Goal: Task Accomplishment & Management: Complete application form

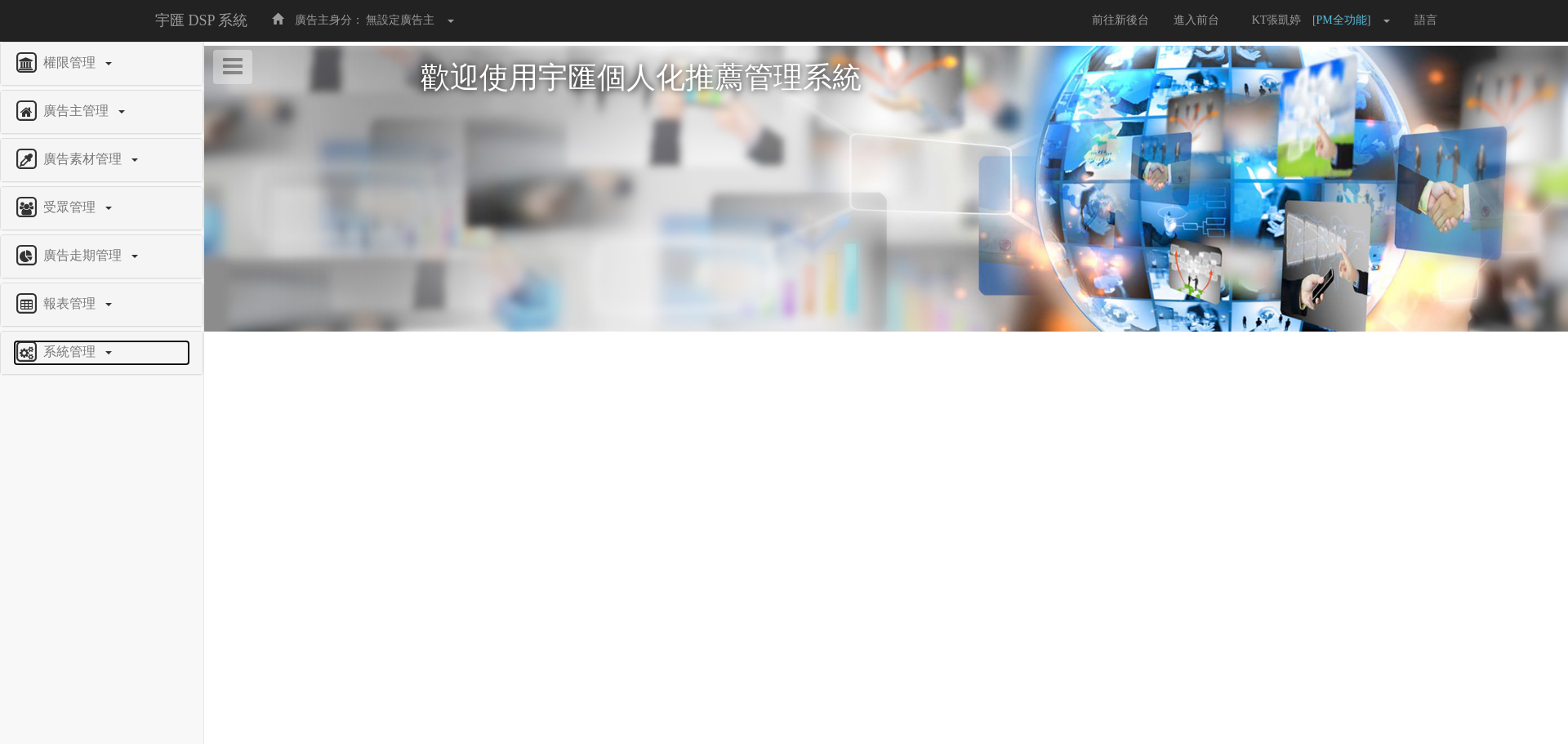
click at [68, 364] on link "系統管理" at bounding box center [102, 353] width 177 height 26
click at [76, 556] on span "廣告驗證設定" at bounding box center [53, 559] width 81 height 12
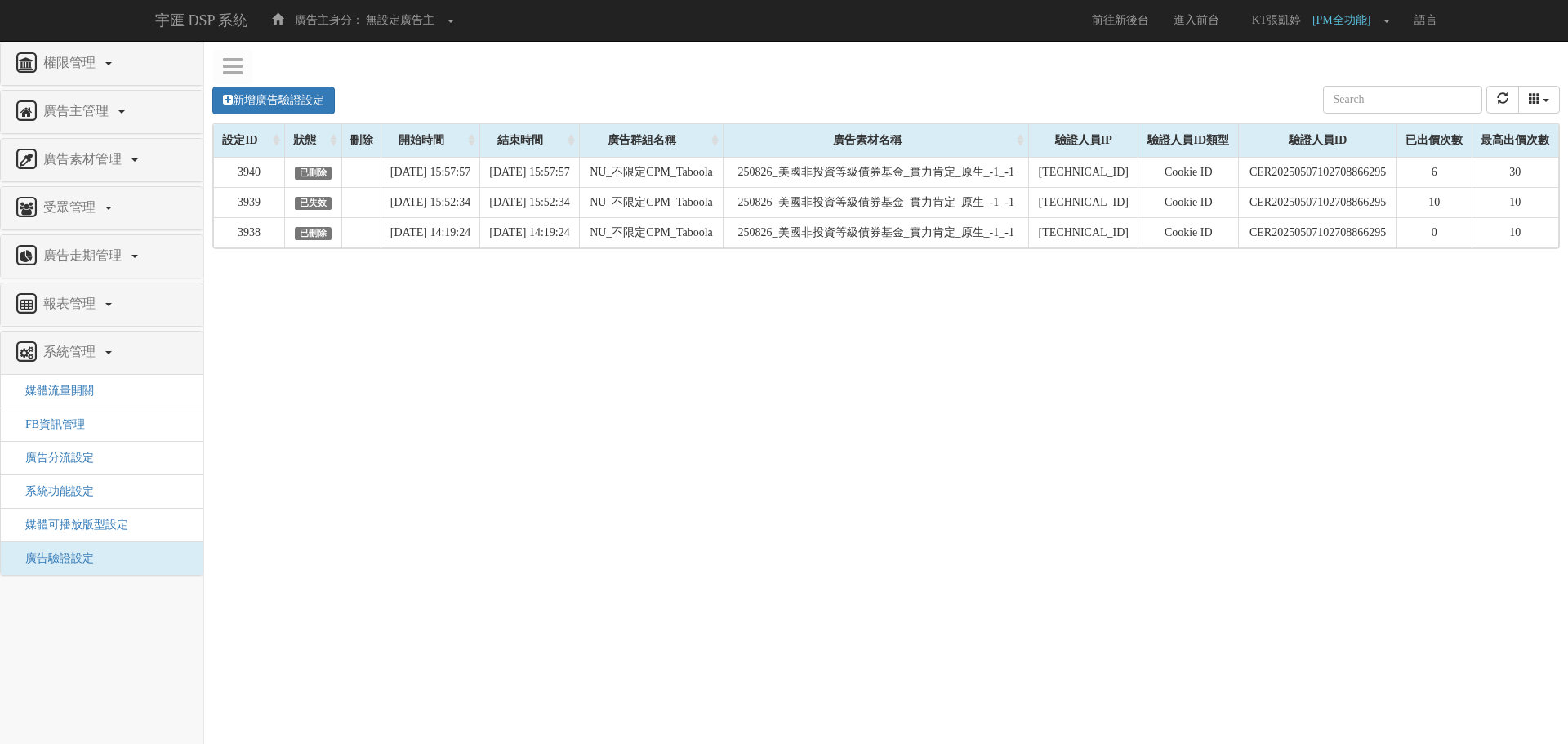
drag, startPoint x: 811, startPoint y: 463, endPoint x: 844, endPoint y: 451, distance: 35.1
click at [811, 463] on div "新增廣告驗證設定 設定ID 狀態 刪除 開始時間 結束時間 廣告主ID 廣告主名稱 廣告走期ID 廣告走期名稱 廣告群組ID 廣告群組名稱 廣告素材 廣告素材…" at bounding box center [886, 315] width 1364 height 490
click at [303, 106] on link "新增廣告驗證設定" at bounding box center [273, 101] width 122 height 28
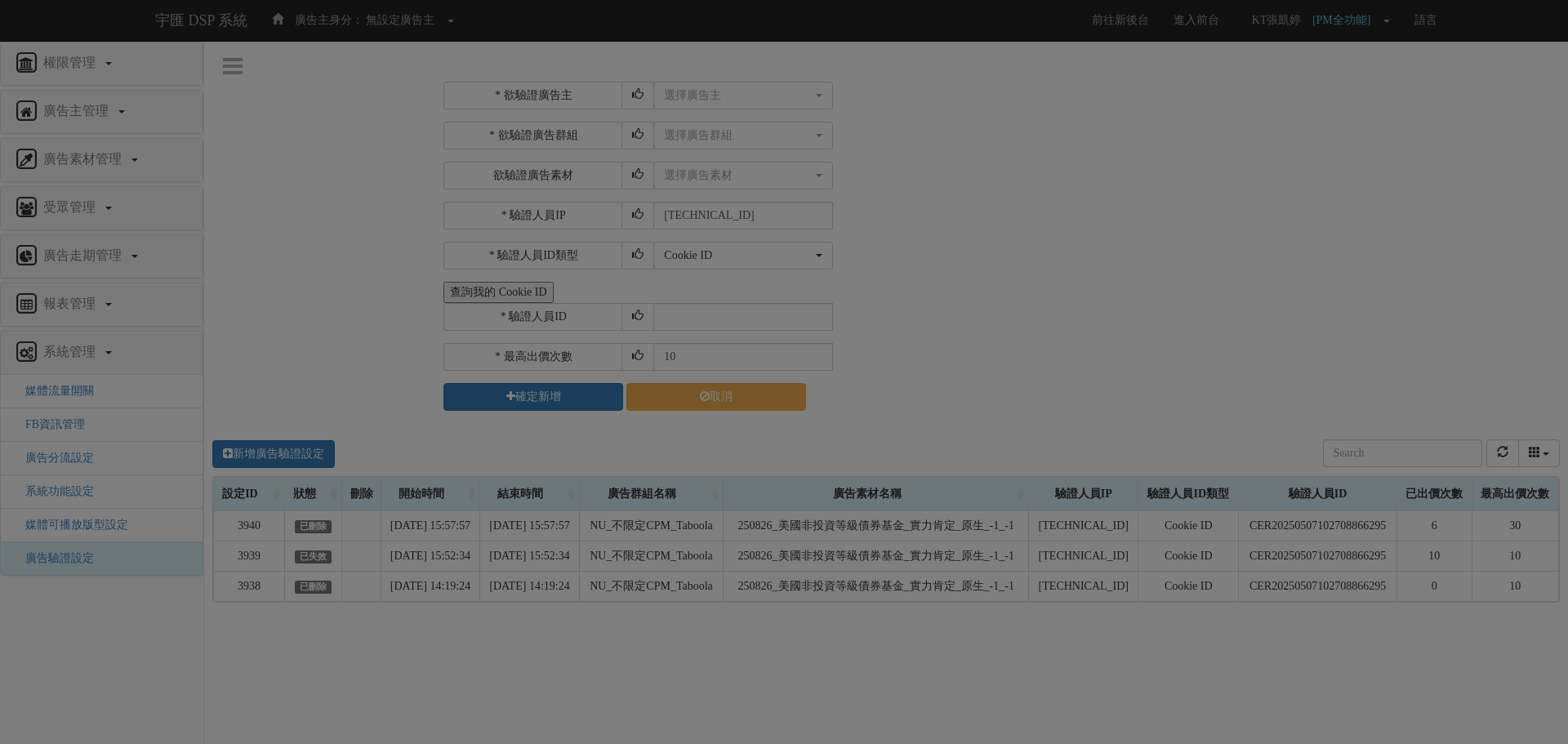
click at [777, 98] on div "Loading" at bounding box center [784, 372] width 1568 height 744
click at [761, 91] on div "Loading" at bounding box center [784, 372] width 1568 height 744
click at [755, 100] on div "Loading" at bounding box center [784, 372] width 1568 height 744
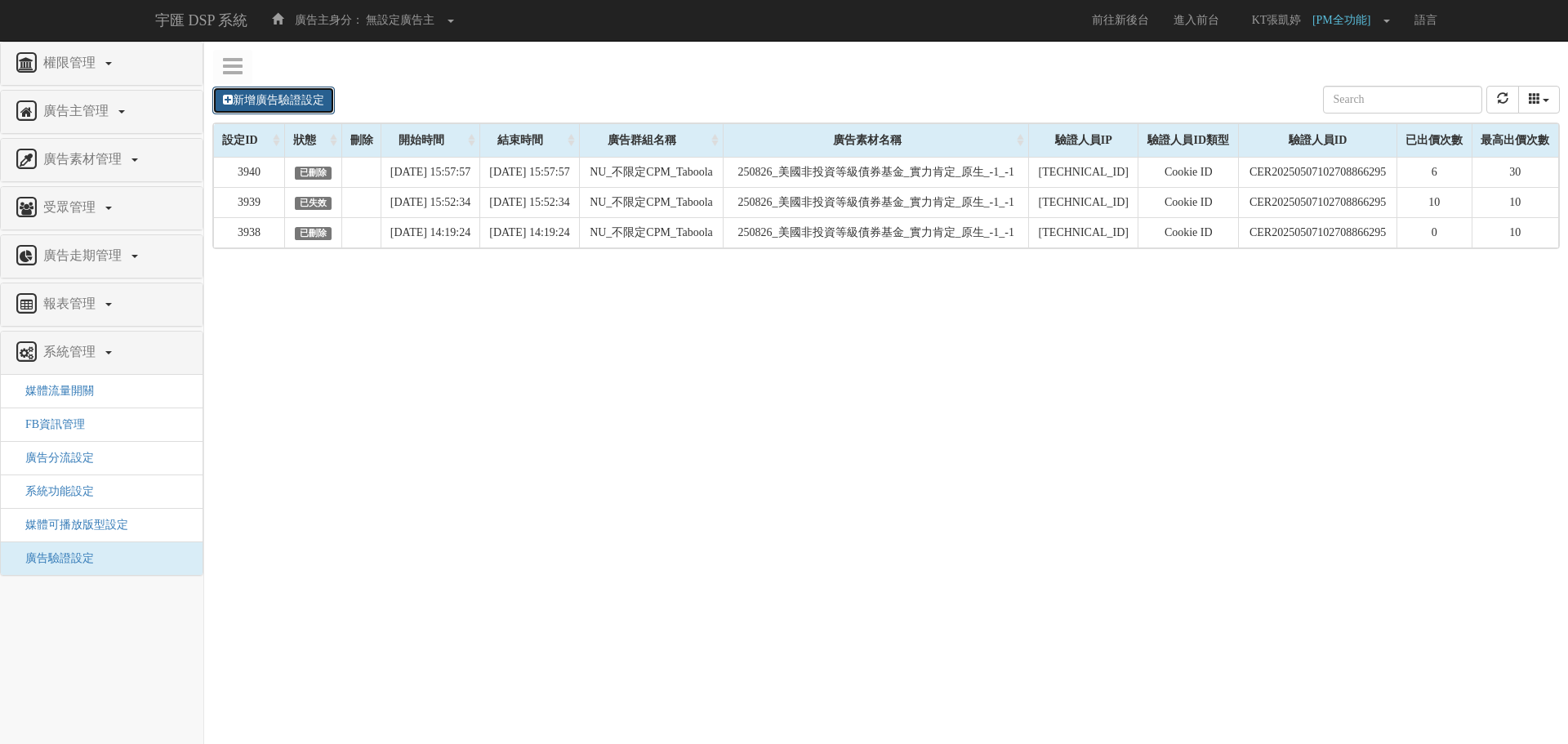
click at [252, 105] on link "新增廣告驗證設定" at bounding box center [273, 101] width 122 height 28
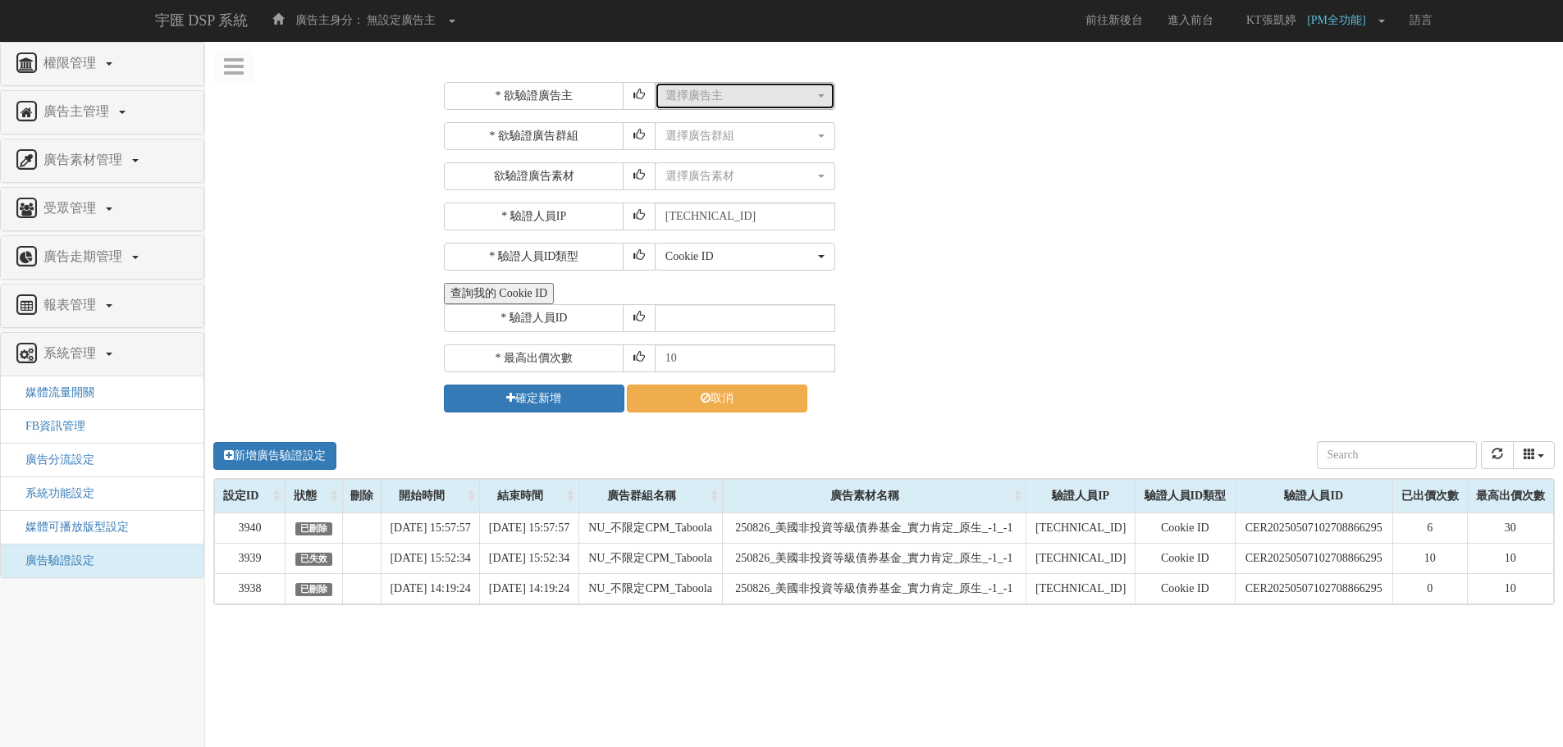
click at [705, 89] on div "選擇廣告主" at bounding box center [739, 96] width 149 height 16
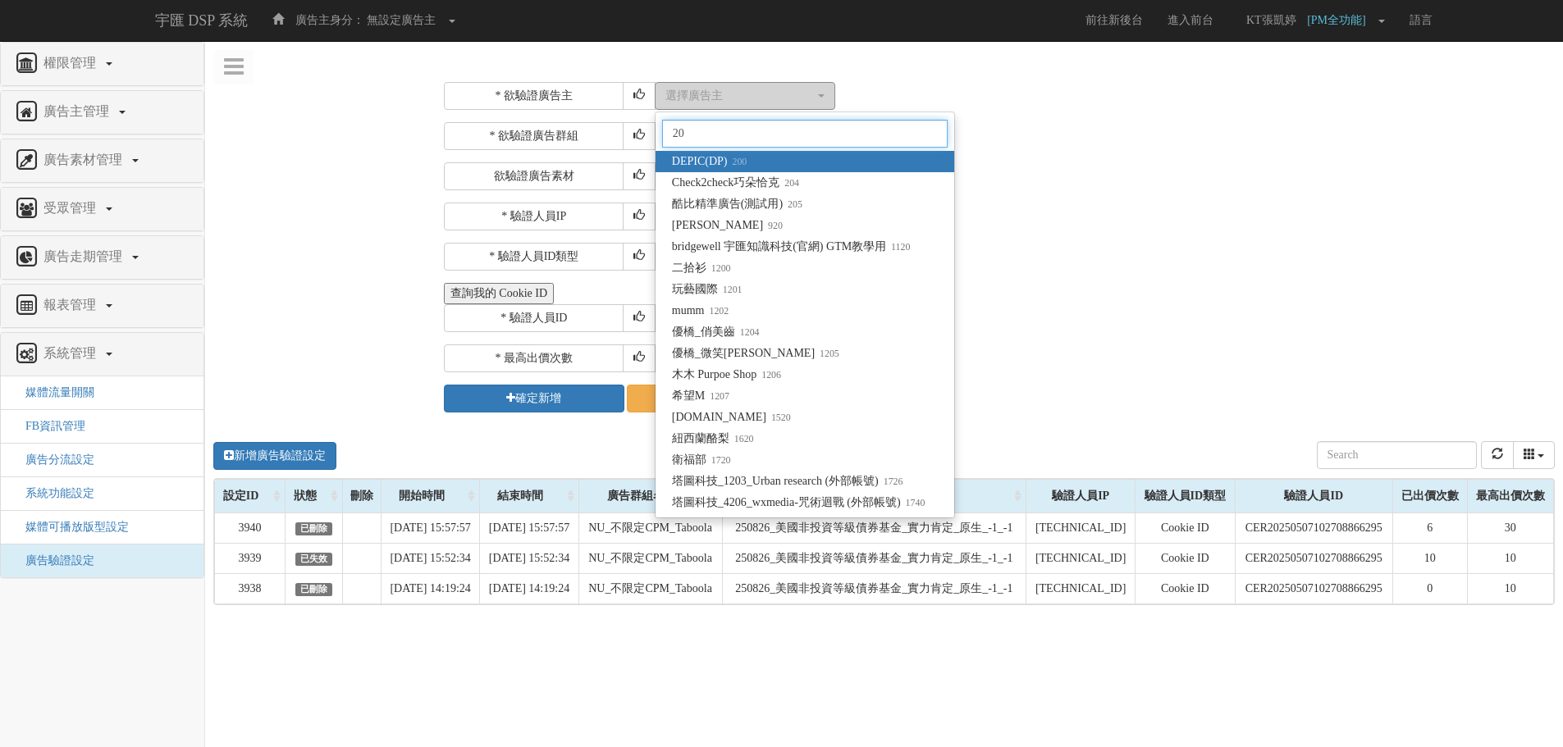
type input "205"
select select "205"
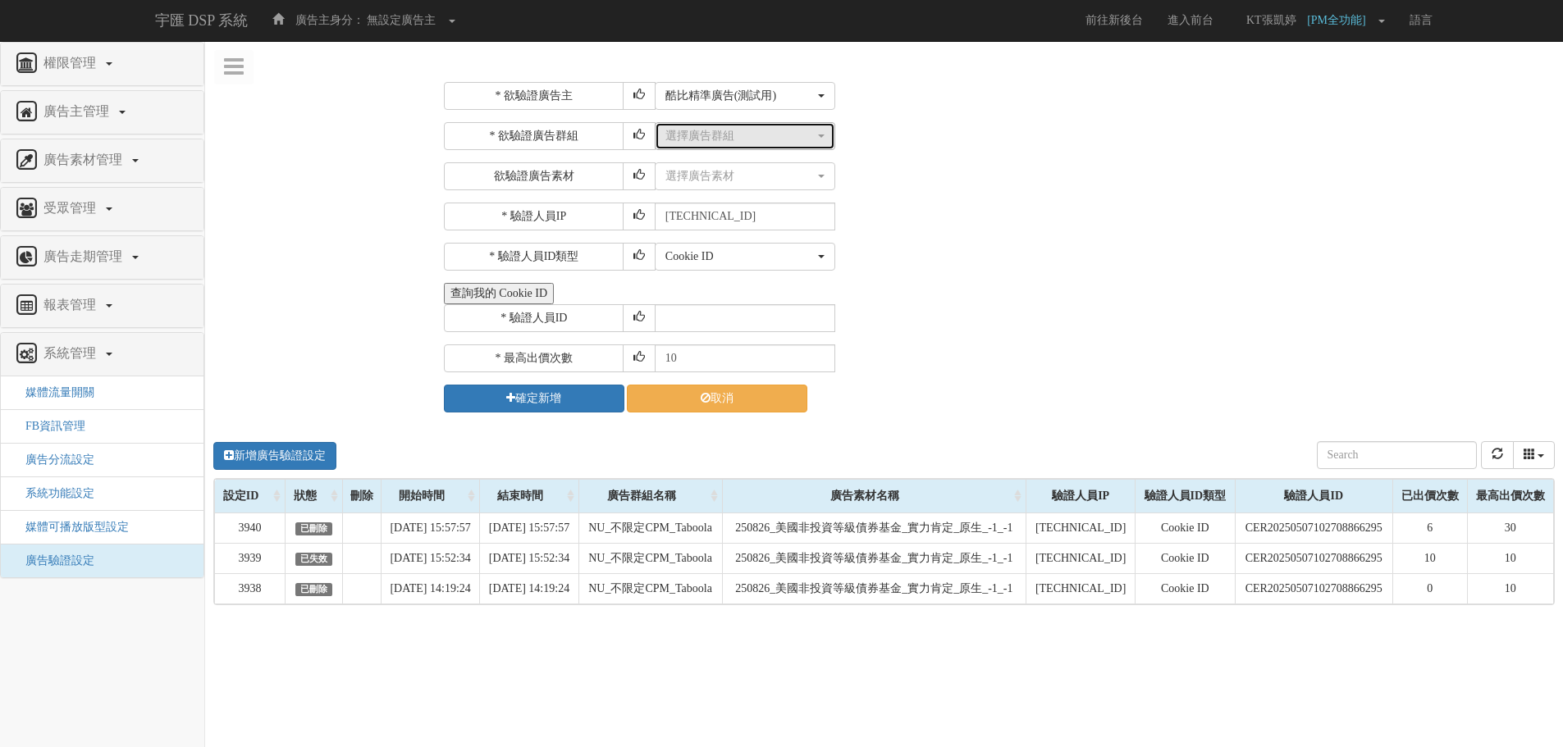
click at [791, 136] on div "選擇廣告群組" at bounding box center [739, 136] width 149 height 16
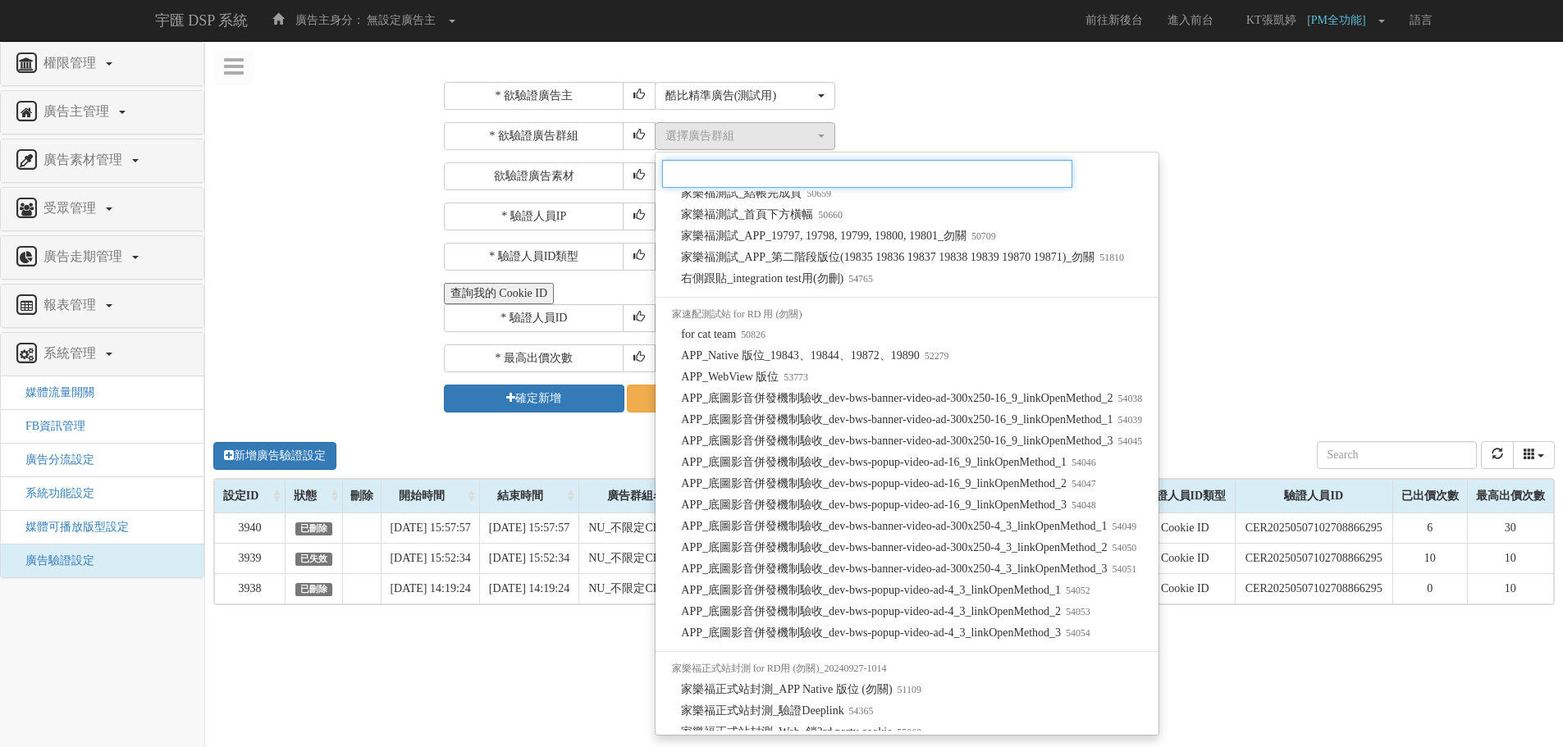
scroll to position [1235, 0]
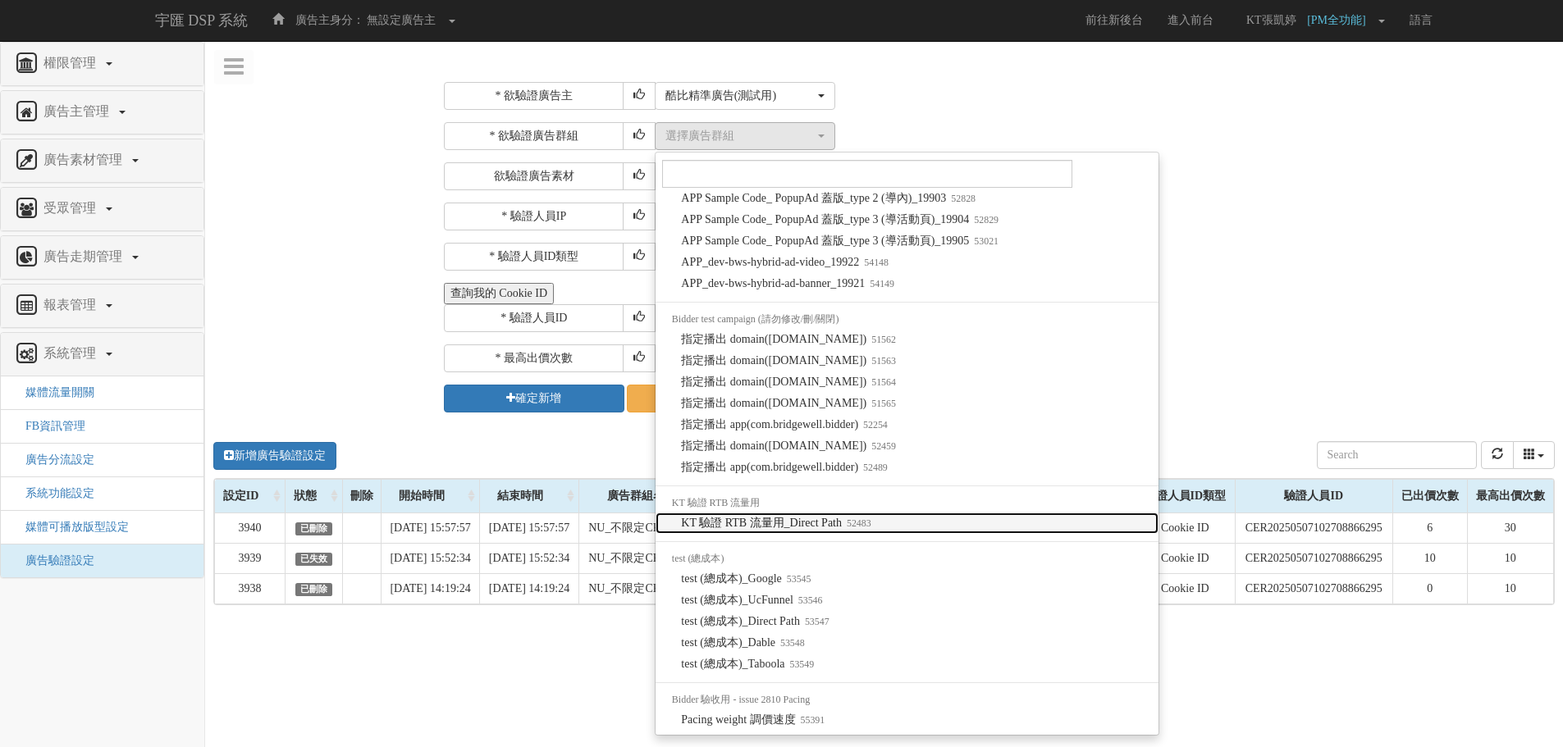
click at [783, 531] on span "KT 驗證 RTB 流量用_Direct Path 52483" at bounding box center [775, 523] width 189 height 16
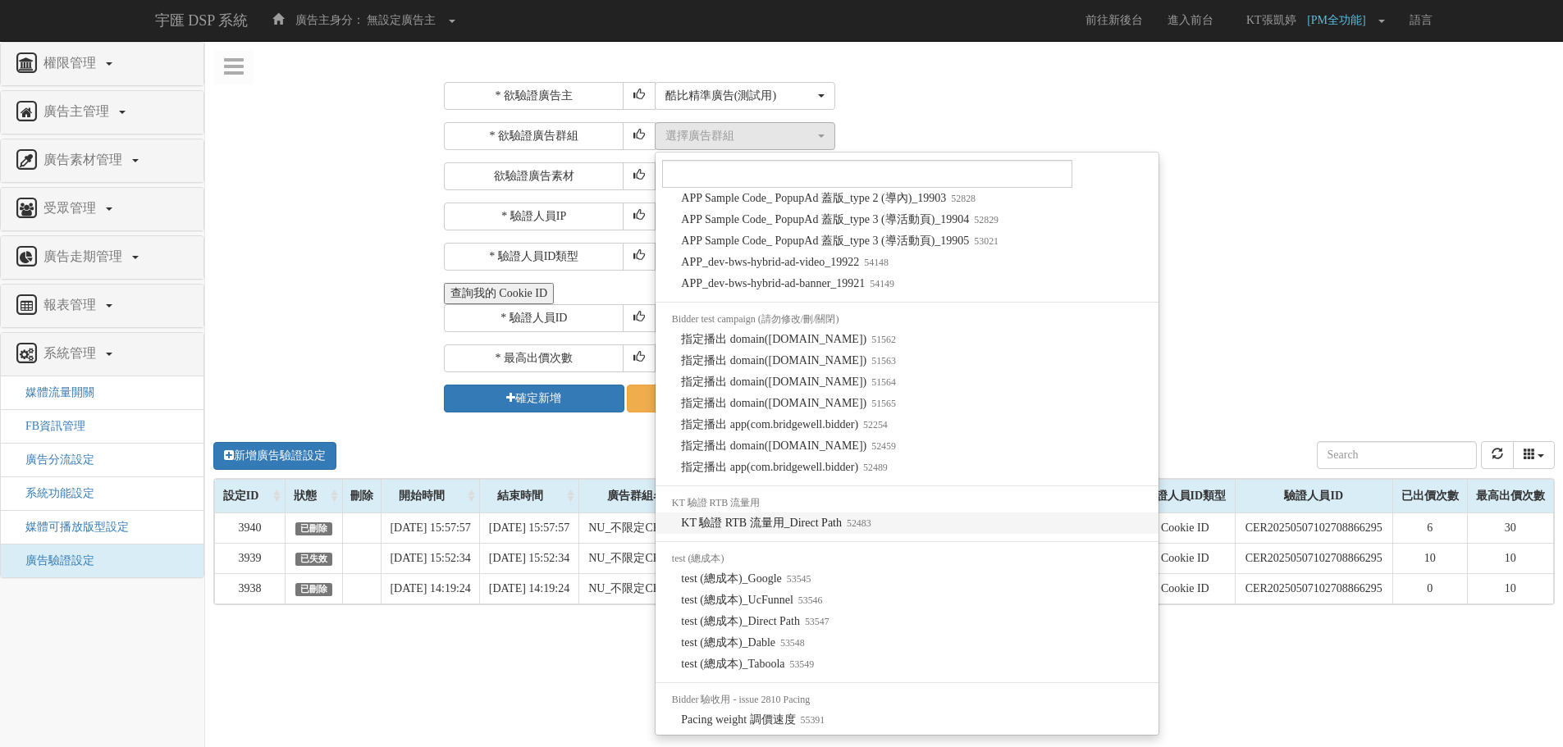
select select "52483"
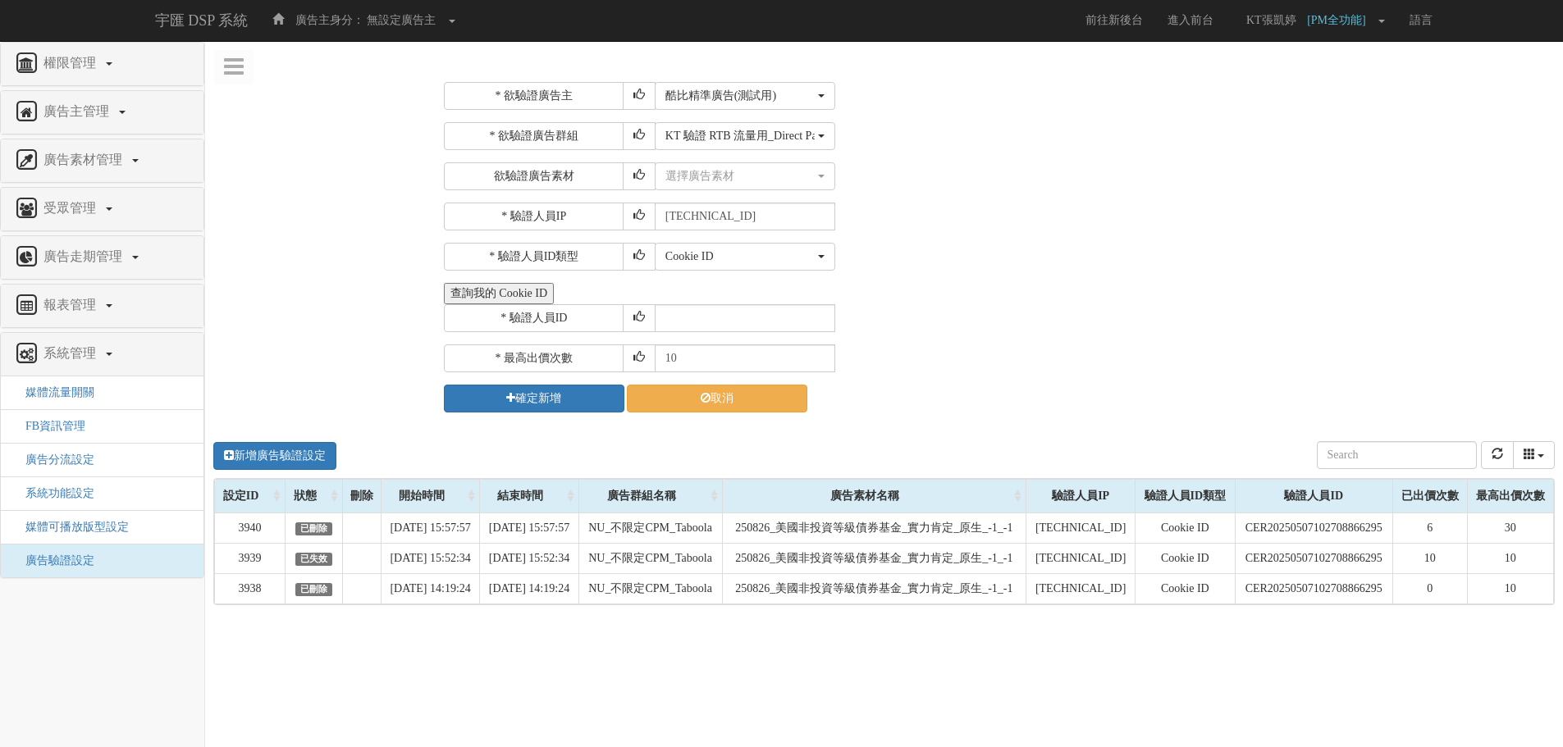
click at [925, 281] on div "* 欲驗證廣告主 選擇廣告主 特力+ 科技紫薇網 Momo 東森EHS Uniqlo EFShop 樂天 屈臣氏Watsons sinyi 信義房屋 S2_B…" at bounding box center [997, 247] width 1107 height 331
click at [729, 312] on input "text" at bounding box center [745, 318] width 180 height 28
drag, startPoint x: 738, startPoint y: 356, endPoint x: 454, endPoint y: 366, distance: 284.0
click at [457, 367] on div "* 最高出價次數 10" at bounding box center [997, 359] width 1107 height 28
type input "30"
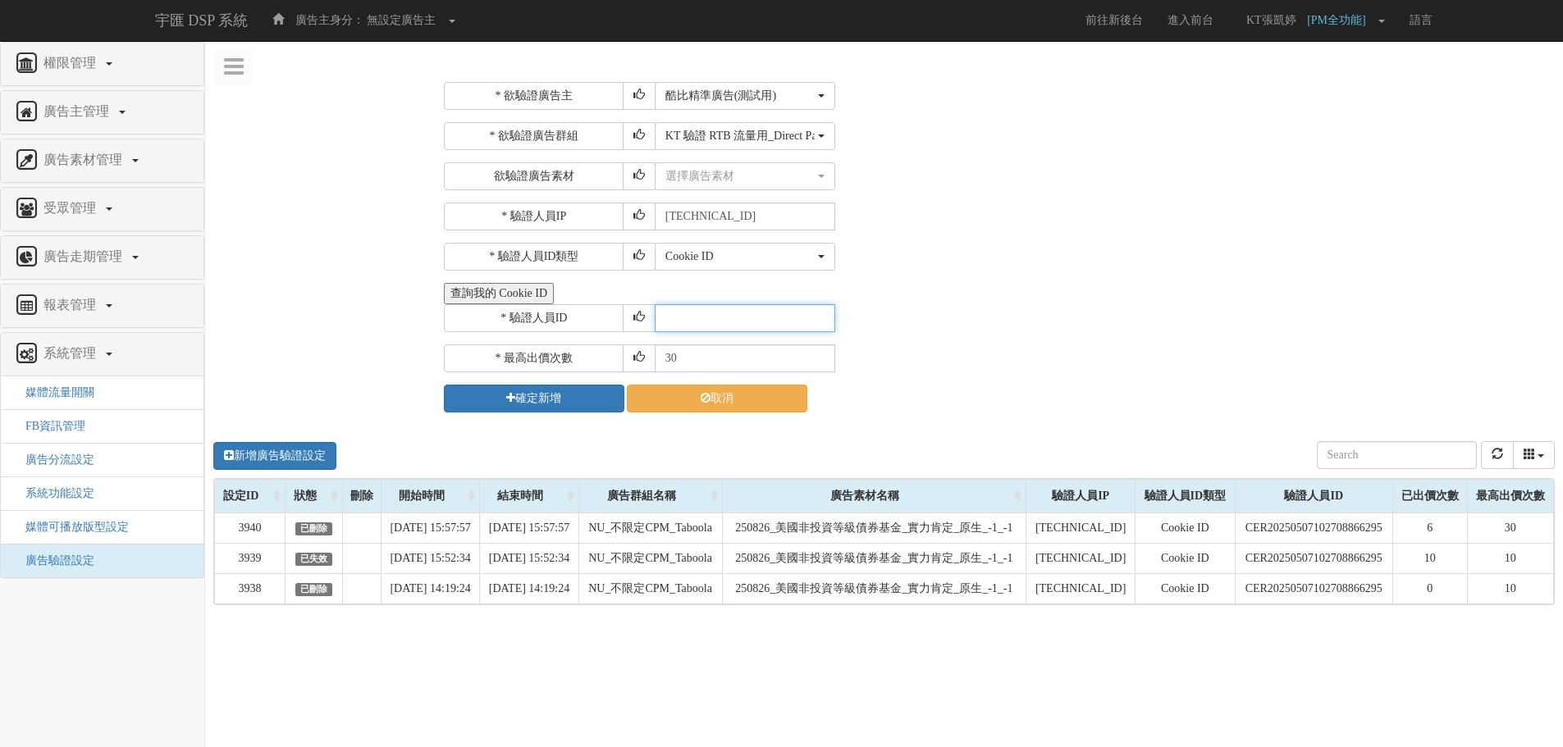
click at [716, 314] on input "text" at bounding box center [745, 318] width 180 height 28
paste input "CMR20250506133845215611"
type input "CMR20250506133845215611"
click at [562, 399] on button "確定新增" at bounding box center [534, 399] width 180 height 28
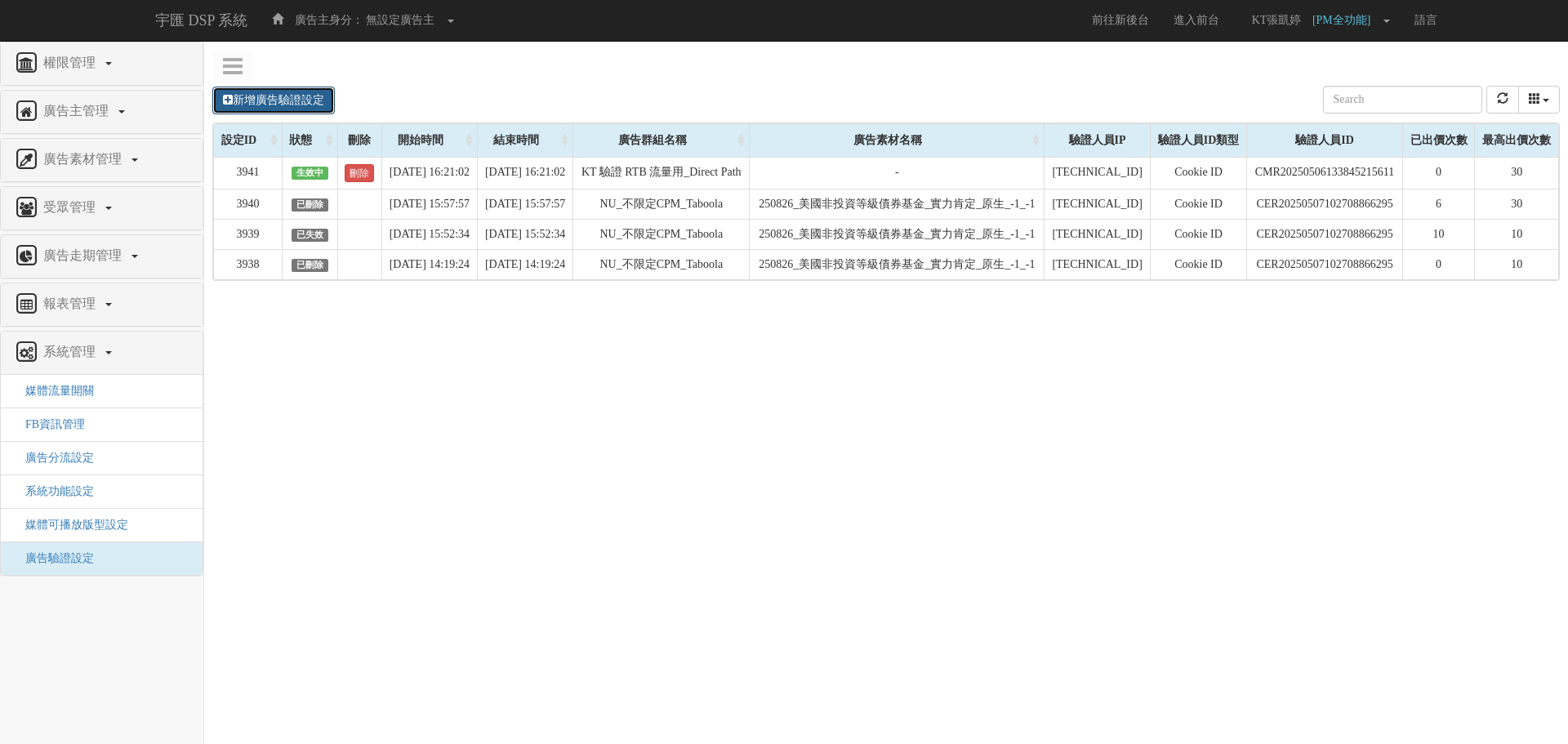
click at [323, 103] on link "新增廣告驗證設定" at bounding box center [273, 101] width 122 height 28
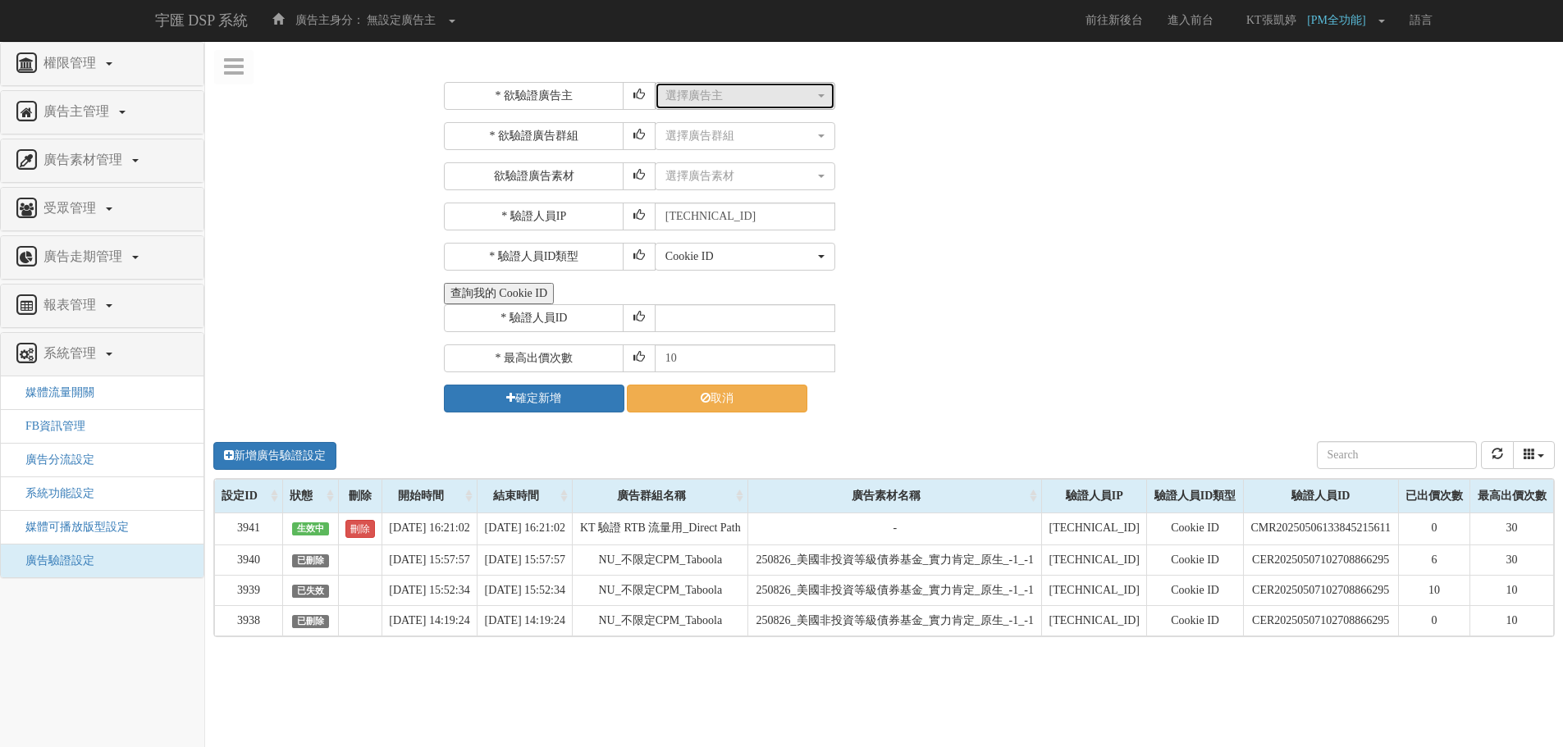
click at [768, 103] on div "選擇廣告主" at bounding box center [739, 96] width 149 height 16
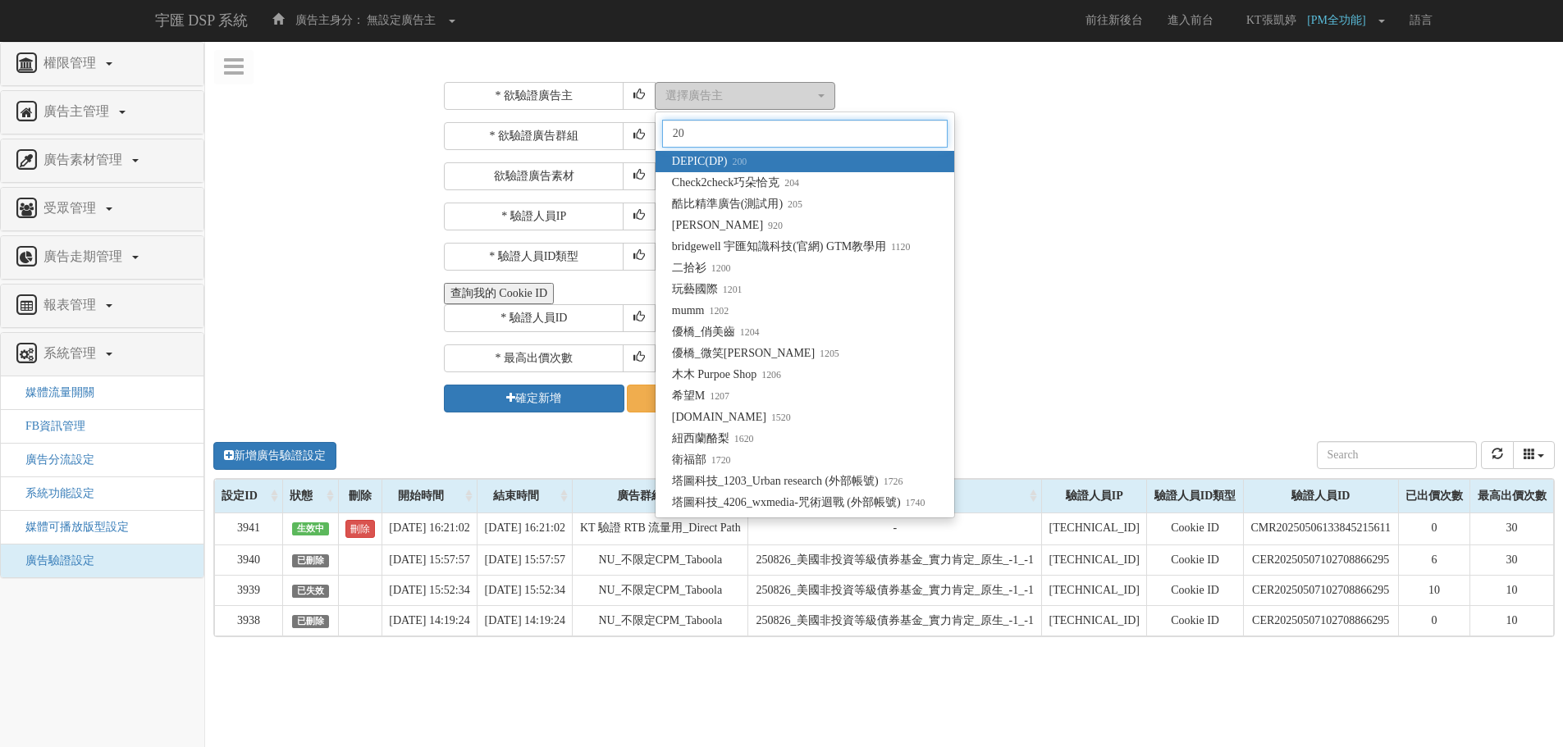
type input "205"
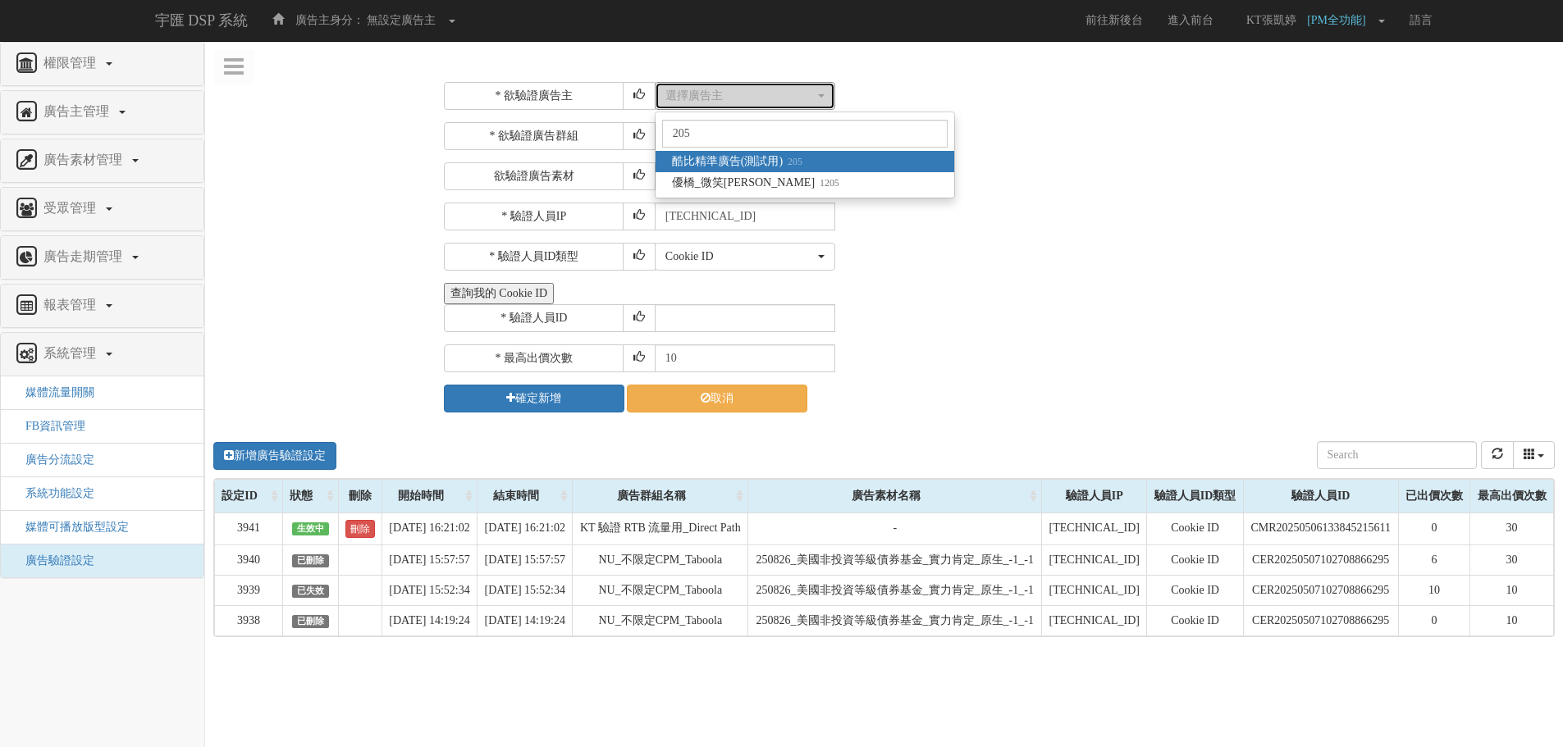
select select "205"
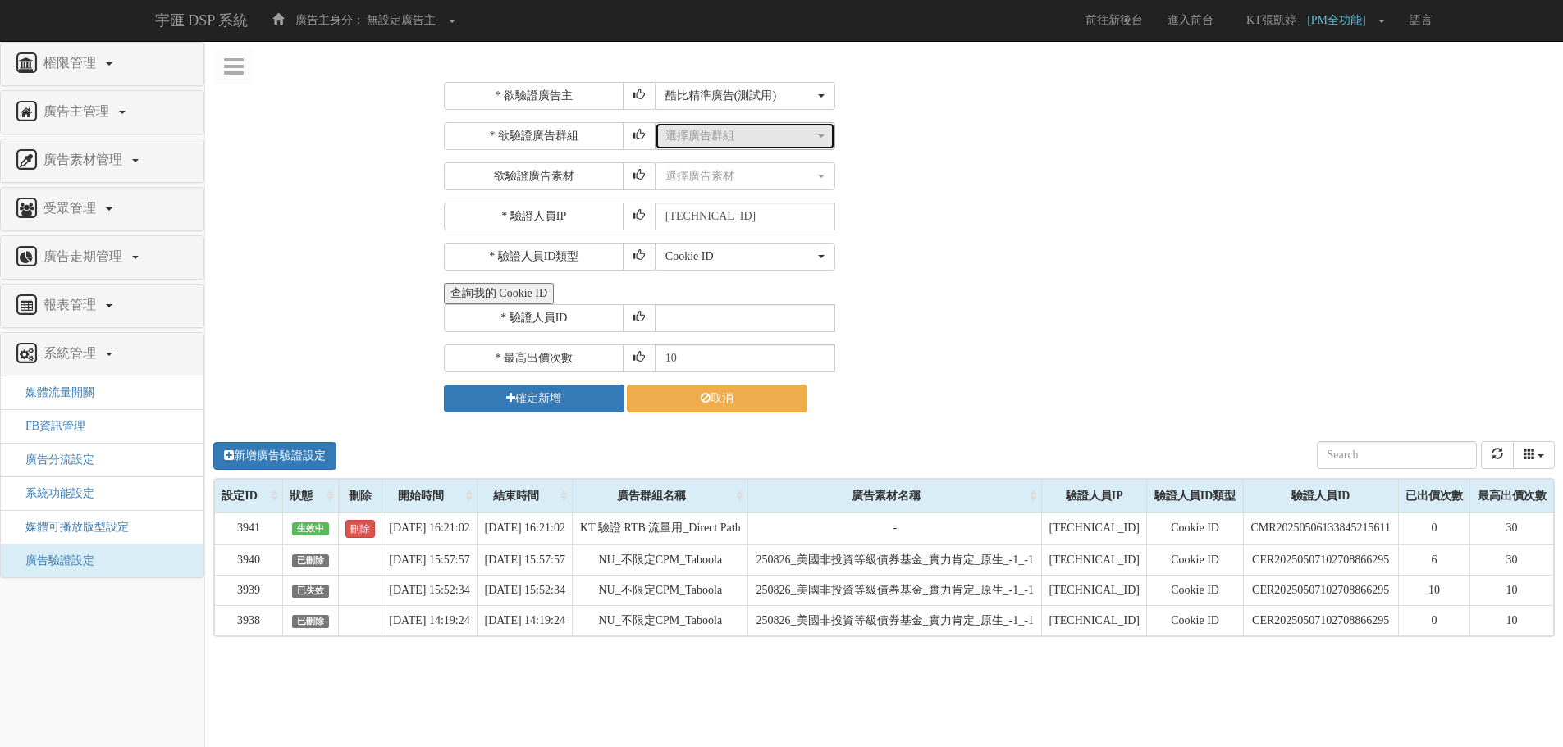
click at [776, 130] on div "選擇廣告群組" at bounding box center [739, 136] width 149 height 16
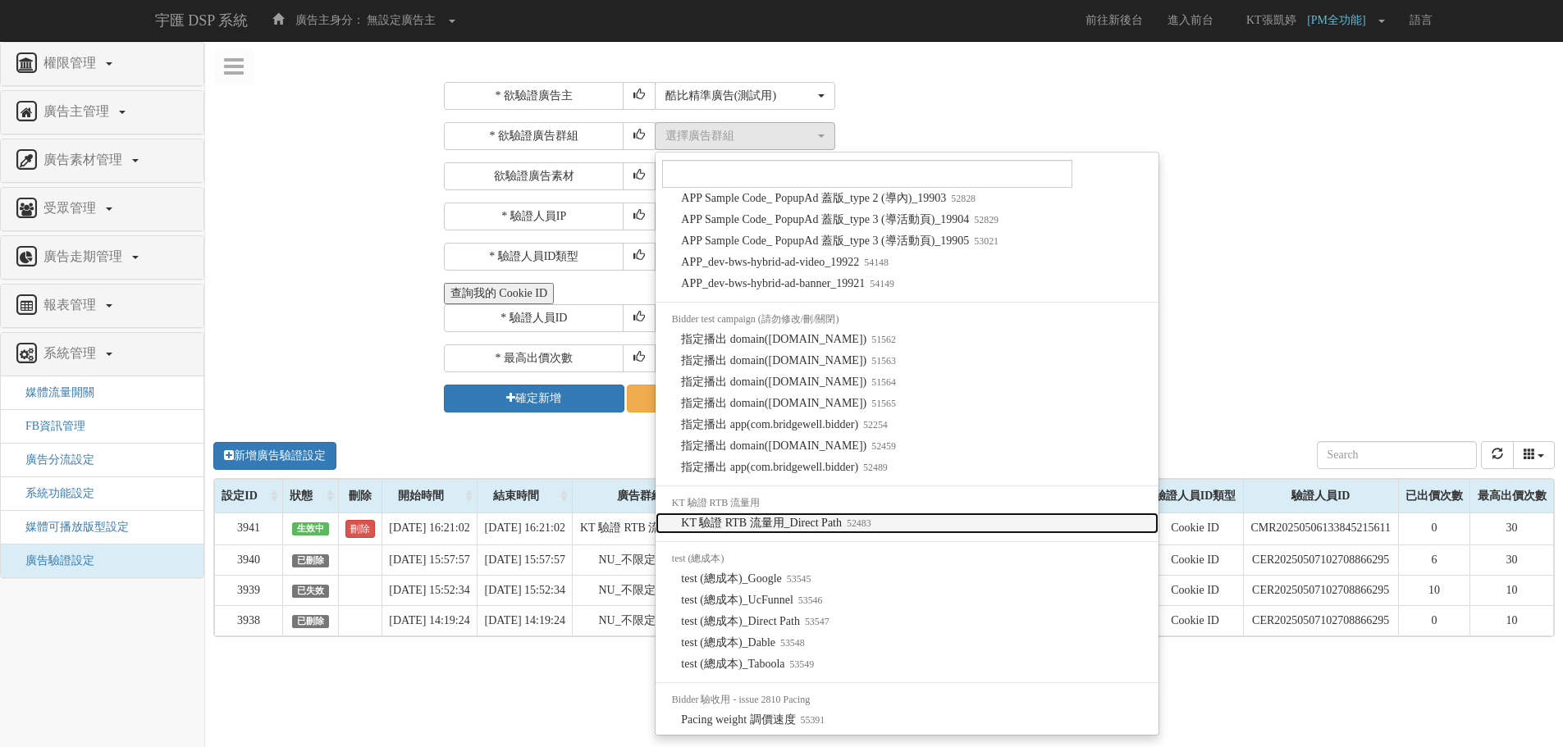
click at [858, 521] on small "52483" at bounding box center [857, 523] width 30 height 11
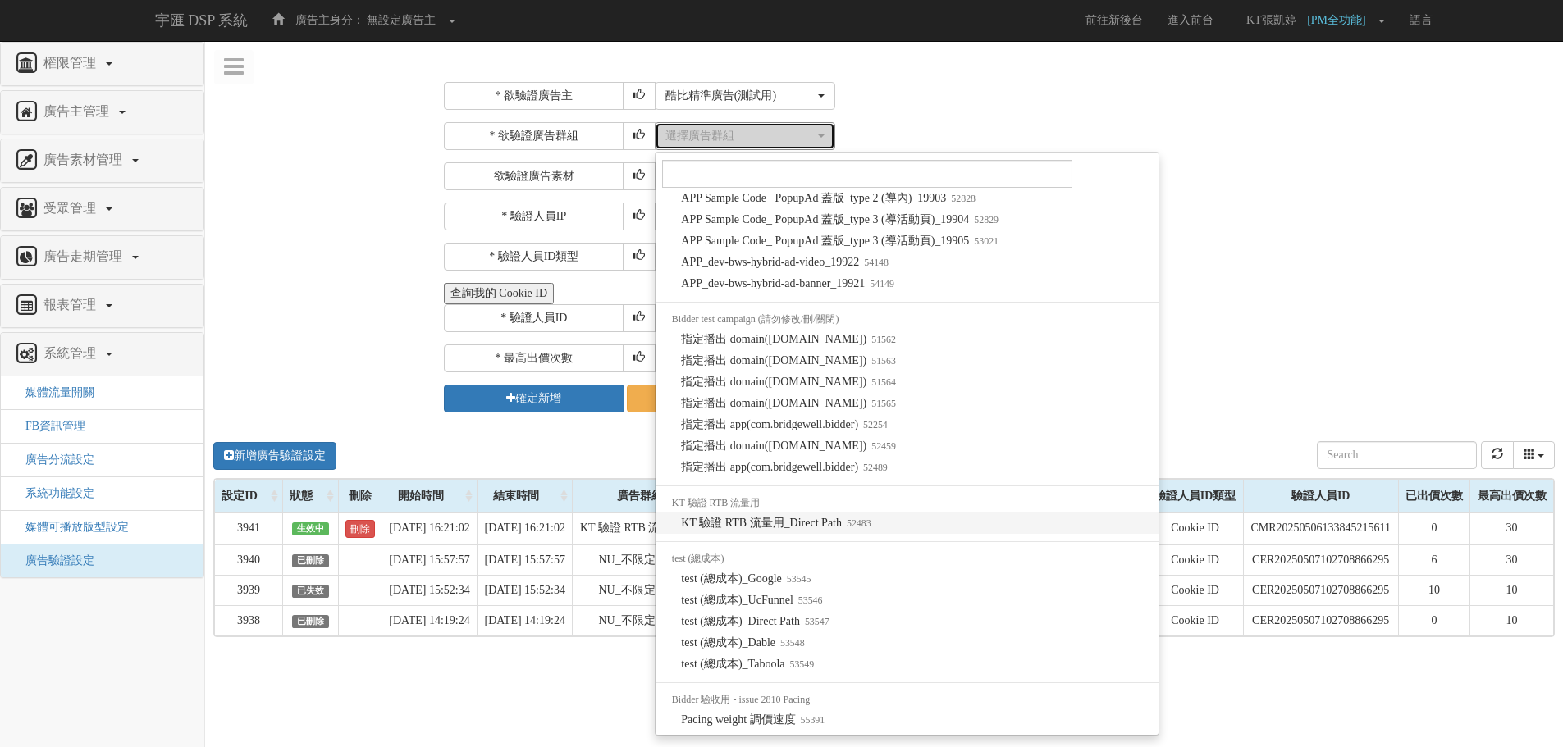
select select "52483"
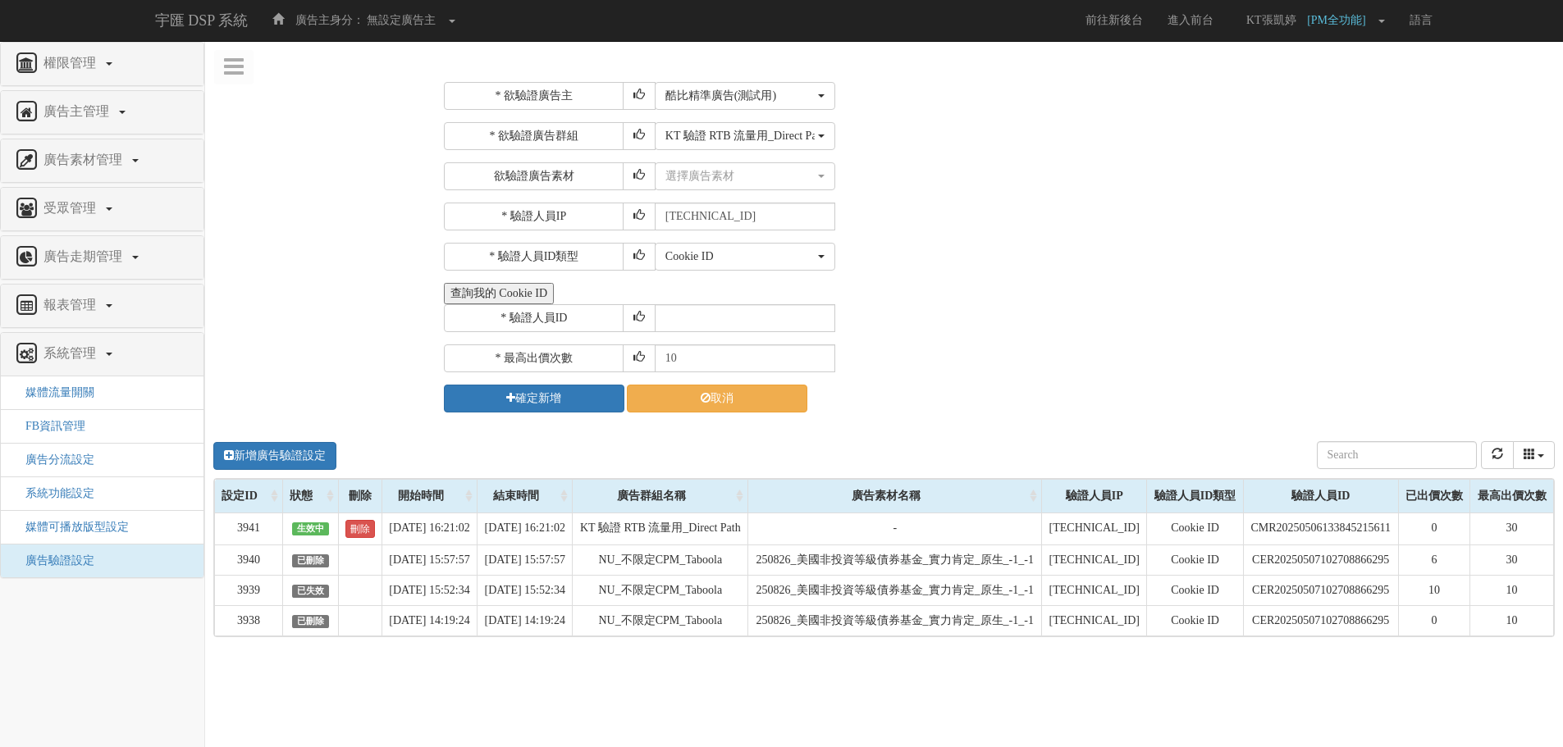
click at [954, 315] on div "* 驗證人員ID" at bounding box center [997, 318] width 1107 height 28
click at [738, 319] on input "text" at bounding box center [745, 318] width 180 height 28
paste input "CUR20240926194131004927"
type input "CUR20240926194131004927"
drag, startPoint x: 717, startPoint y: 355, endPoint x: 500, endPoint y: 348, distance: 217.5
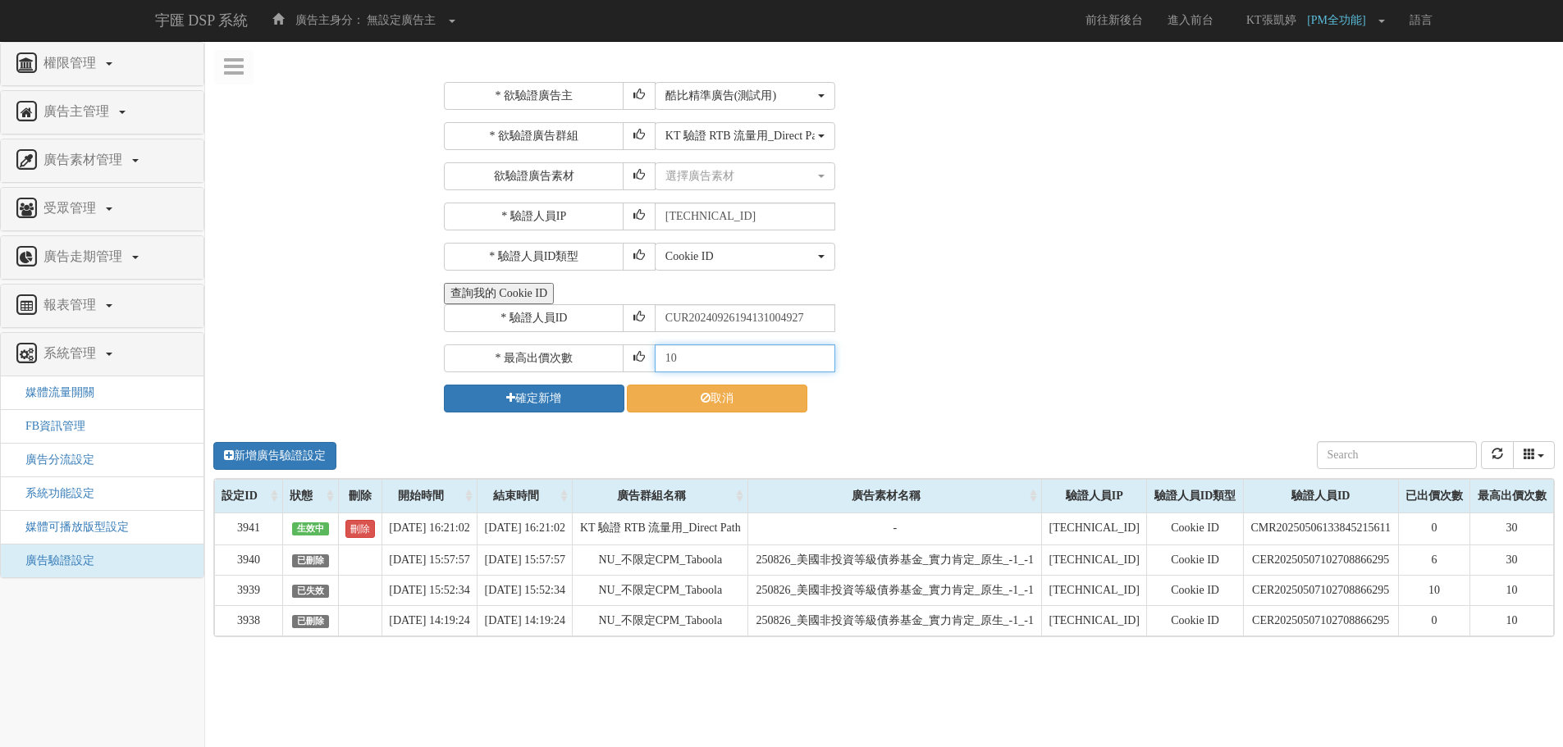
click at [500, 349] on div "* 最高出價次數 10" at bounding box center [997, 359] width 1107 height 28
type input "30"
click at [536, 398] on button "確定新增" at bounding box center [534, 399] width 180 height 28
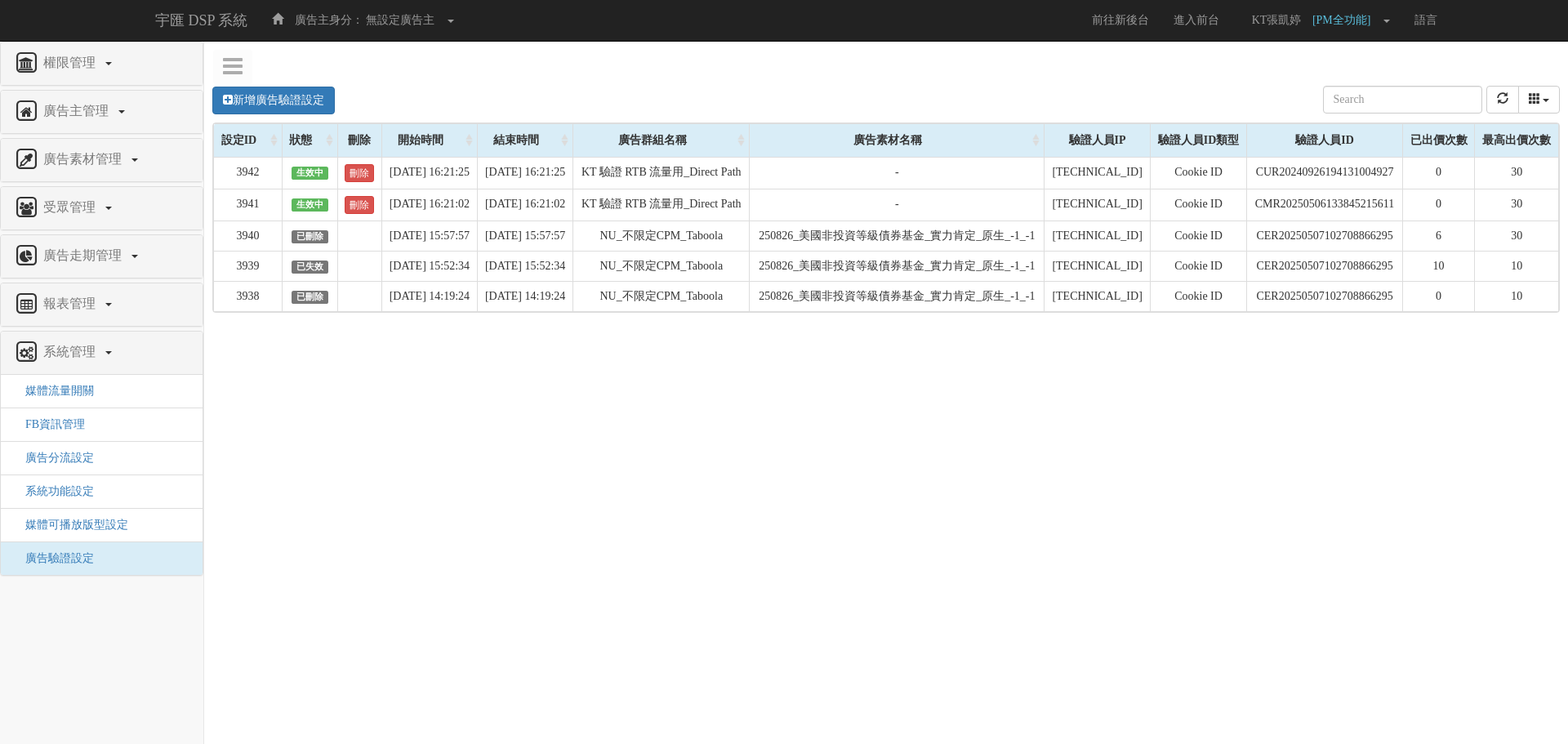
click at [968, 466] on div "新增廣告驗證設定 設定ID 狀態 刪除 開始時間 結束時間 廣告主ID 廣告主名稱 廣告走期ID 廣告走期名稱 廣告群組ID 廣告群組名稱 廣告素材 廣告素材…" at bounding box center [886, 315] width 1364 height 490
drag, startPoint x: 815, startPoint y: 434, endPoint x: 864, endPoint y: 426, distance: 49.6
click at [815, 434] on div "新增廣告驗證設定 設定ID 狀態 刪除 開始時間 結束時間 廣告主ID 廣告主名稱 廣告走期ID 廣告走期名稱 廣告群組ID 廣告群組名稱 廣告素材 廣告素材…" at bounding box center [886, 315] width 1364 height 490
click at [1501, 99] on icon "refresh" at bounding box center [1502, 98] width 11 height 11
click at [247, 98] on link "新增廣告驗證設定" at bounding box center [273, 101] width 122 height 28
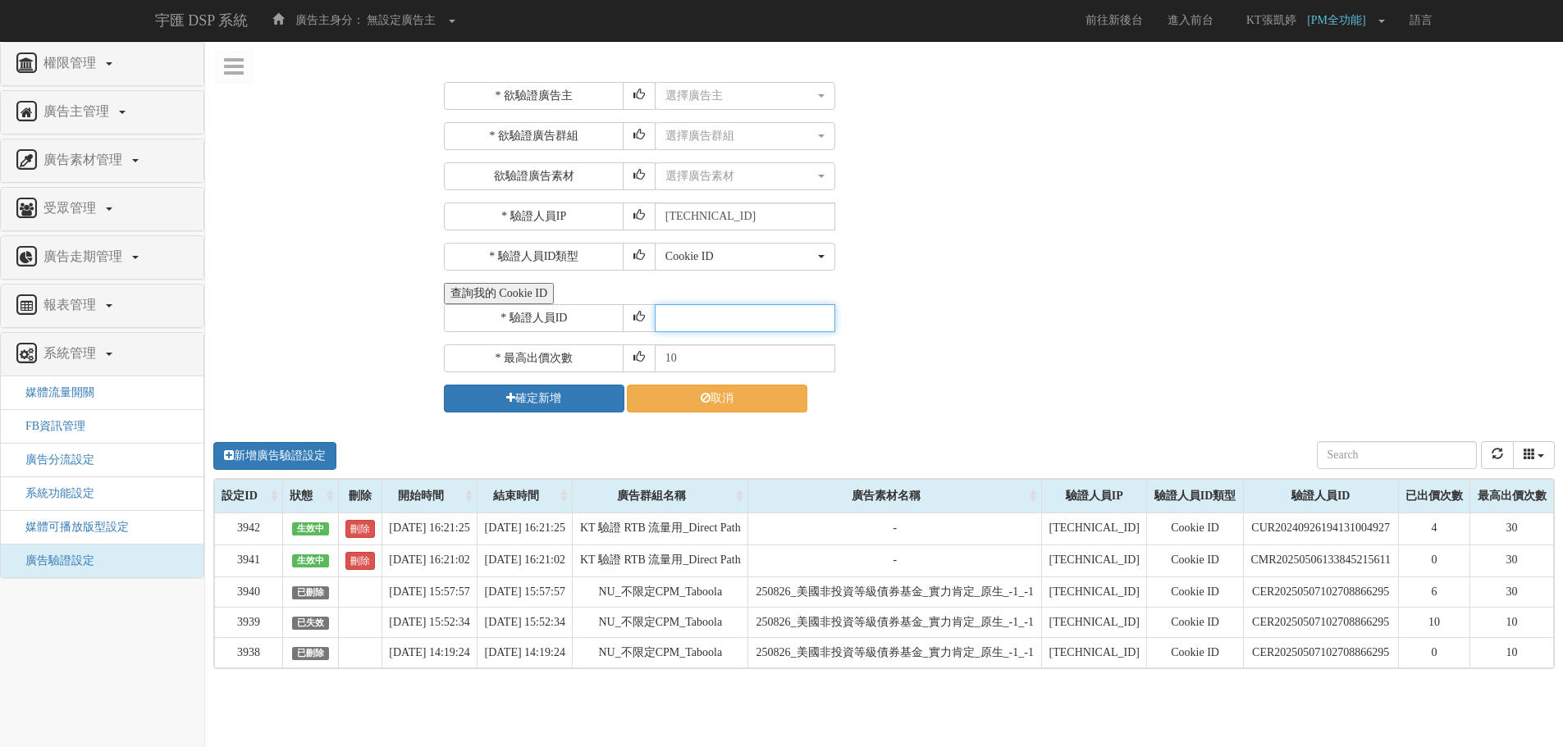
click at [714, 314] on input "text" at bounding box center [745, 318] width 180 height 28
paste input "CAR20250506134142454776"
type input "CAR20250506134142454776"
drag, startPoint x: 708, startPoint y: 358, endPoint x: 609, endPoint y: 358, distance: 99.3
click at [609, 358] on div "* 最高出價次數 10" at bounding box center [997, 359] width 1107 height 28
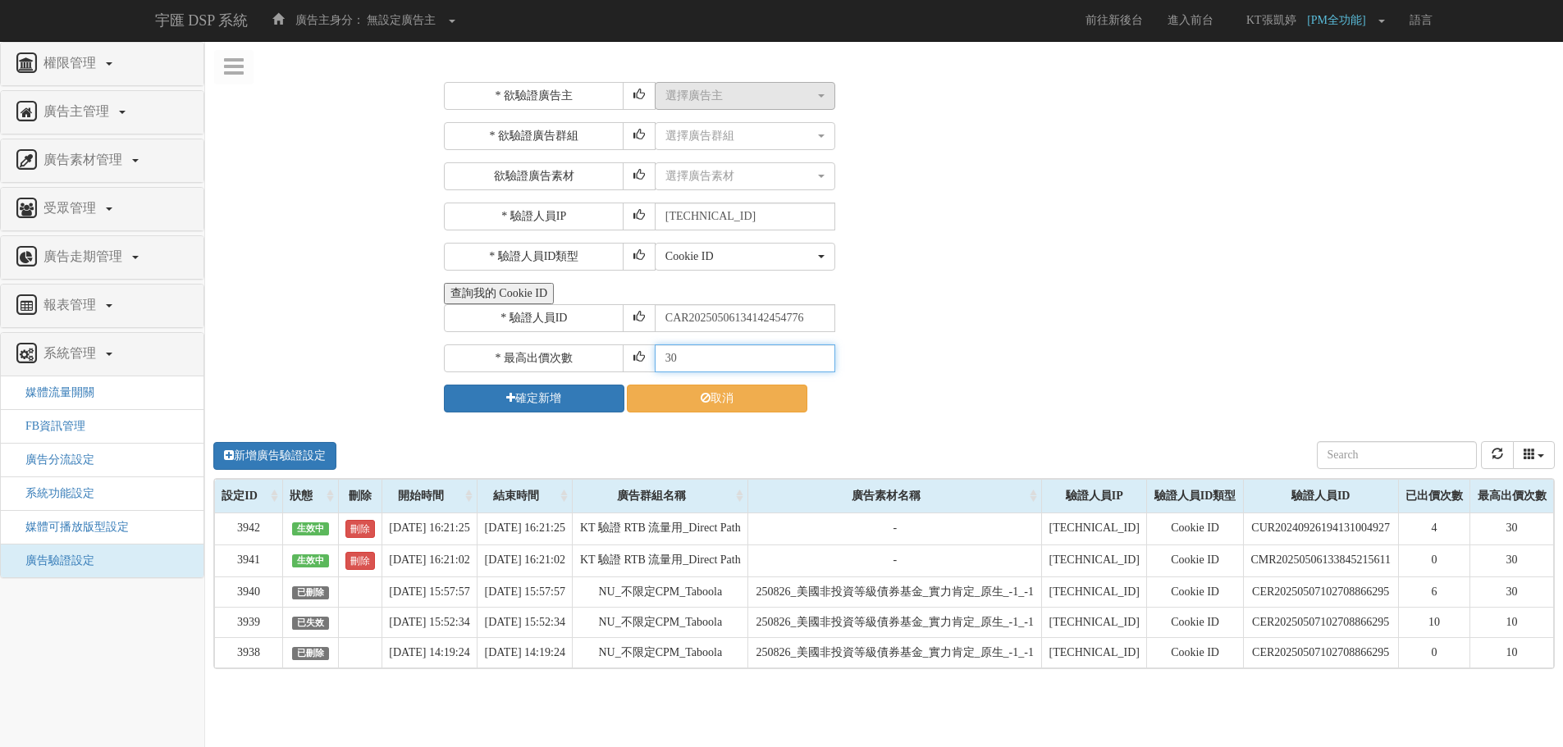
type input "30"
click at [742, 96] on div "選擇廣告主" at bounding box center [739, 96] width 149 height 16
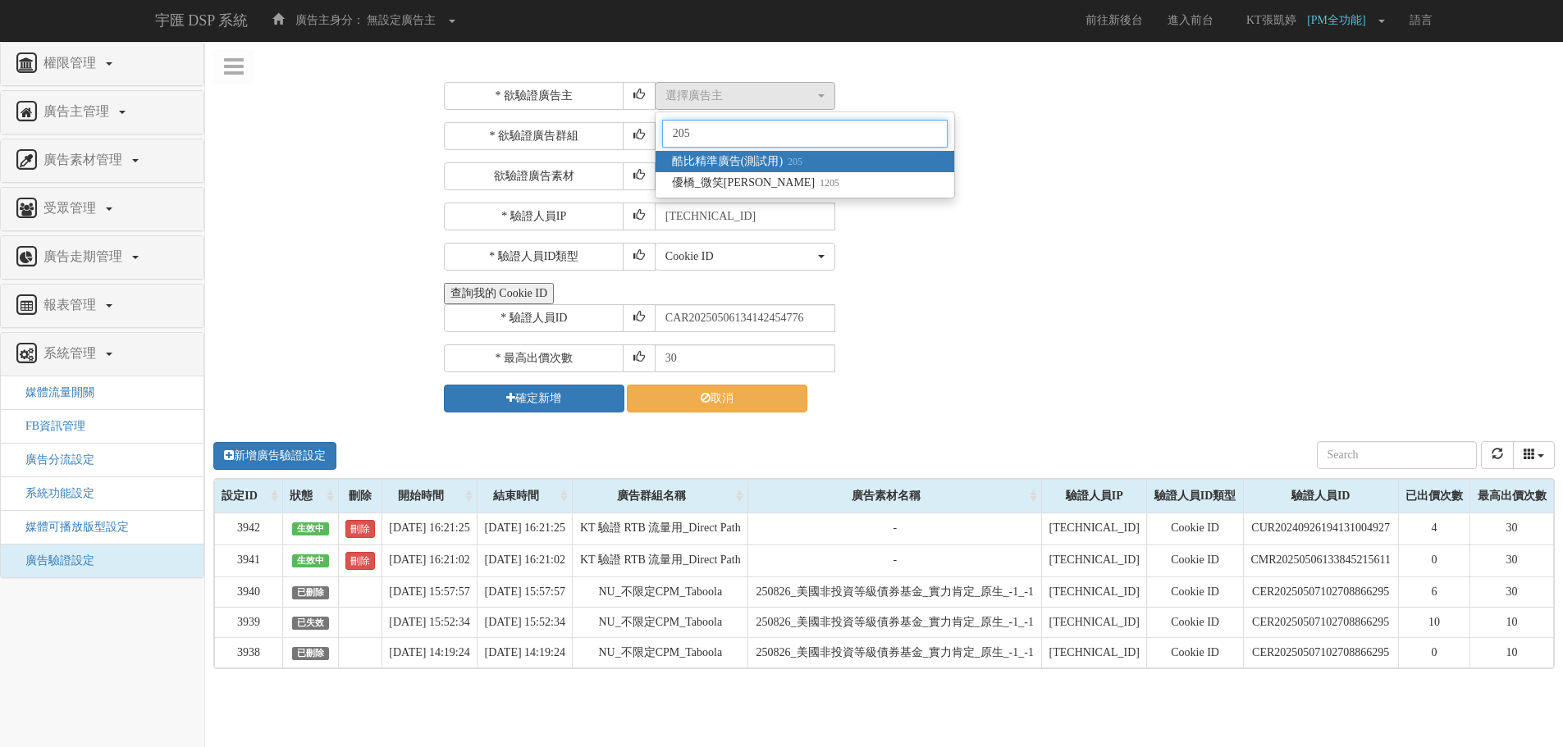
type input "205"
click at [791, 167] on small "205" at bounding box center [793, 161] width 20 height 11
select select "205"
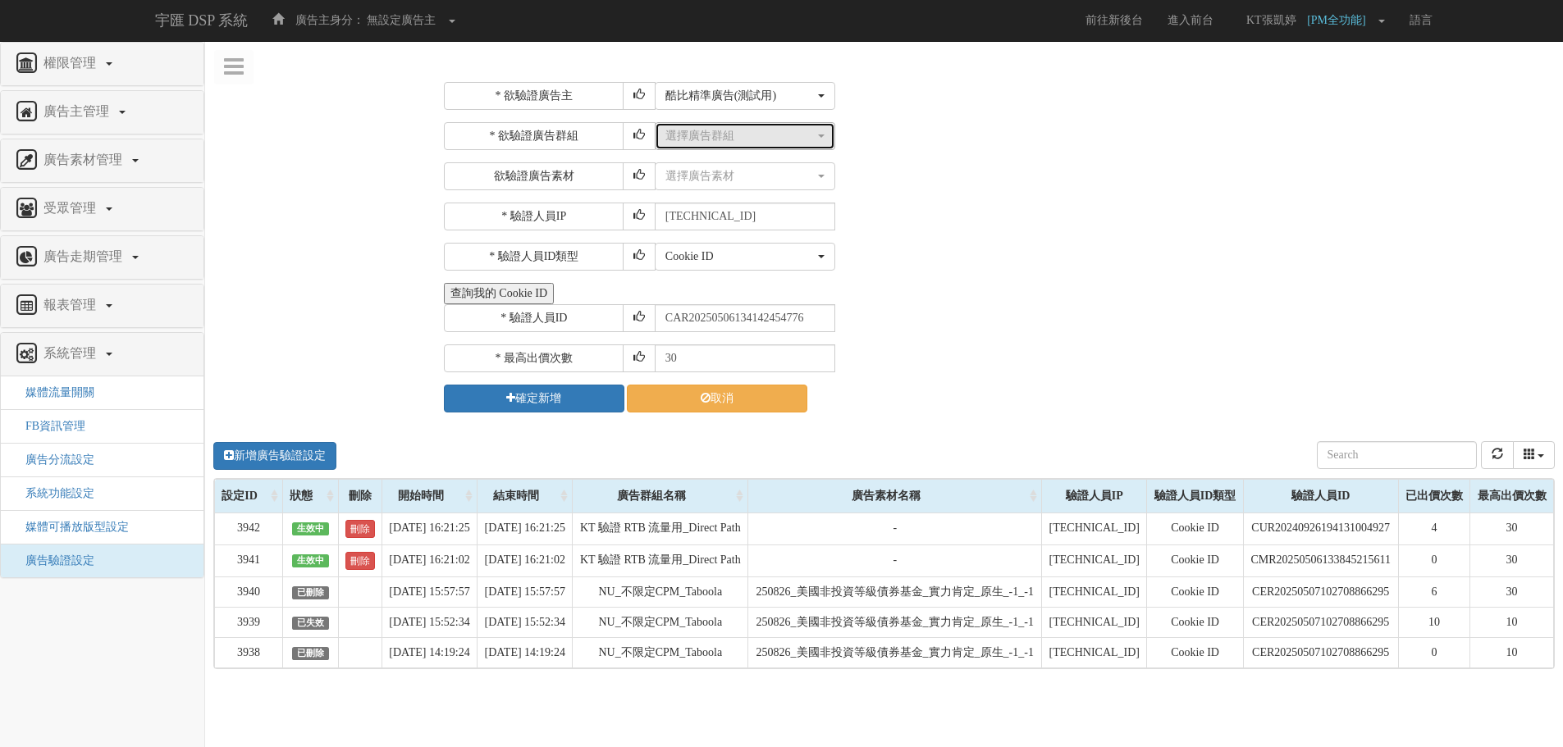
click at [769, 139] on div "選擇廣告群組" at bounding box center [739, 136] width 149 height 16
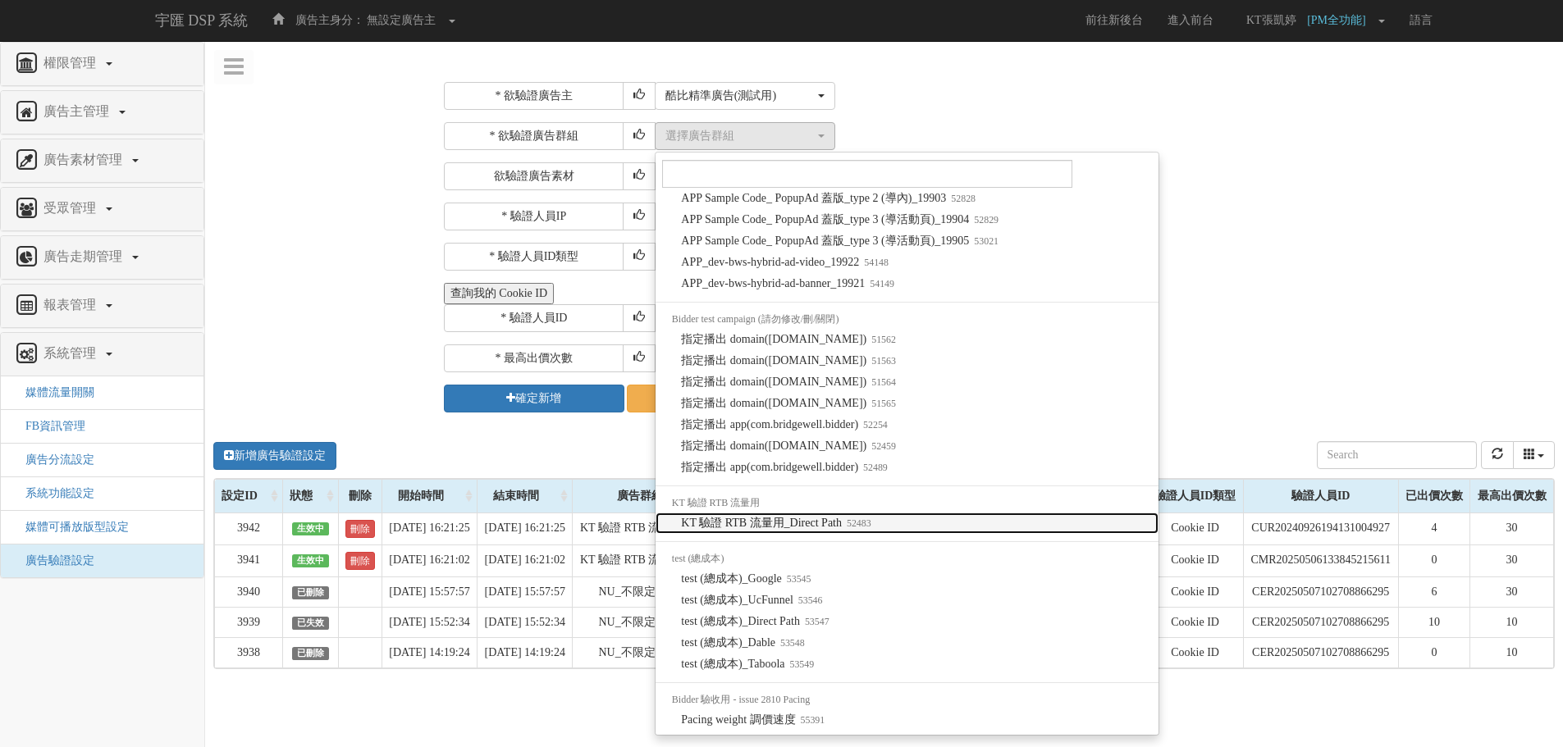
click at [822, 515] on span "KT 驗證 RTB 流量用_Direct Path 52483" at bounding box center [775, 523] width 189 height 16
select select "52483"
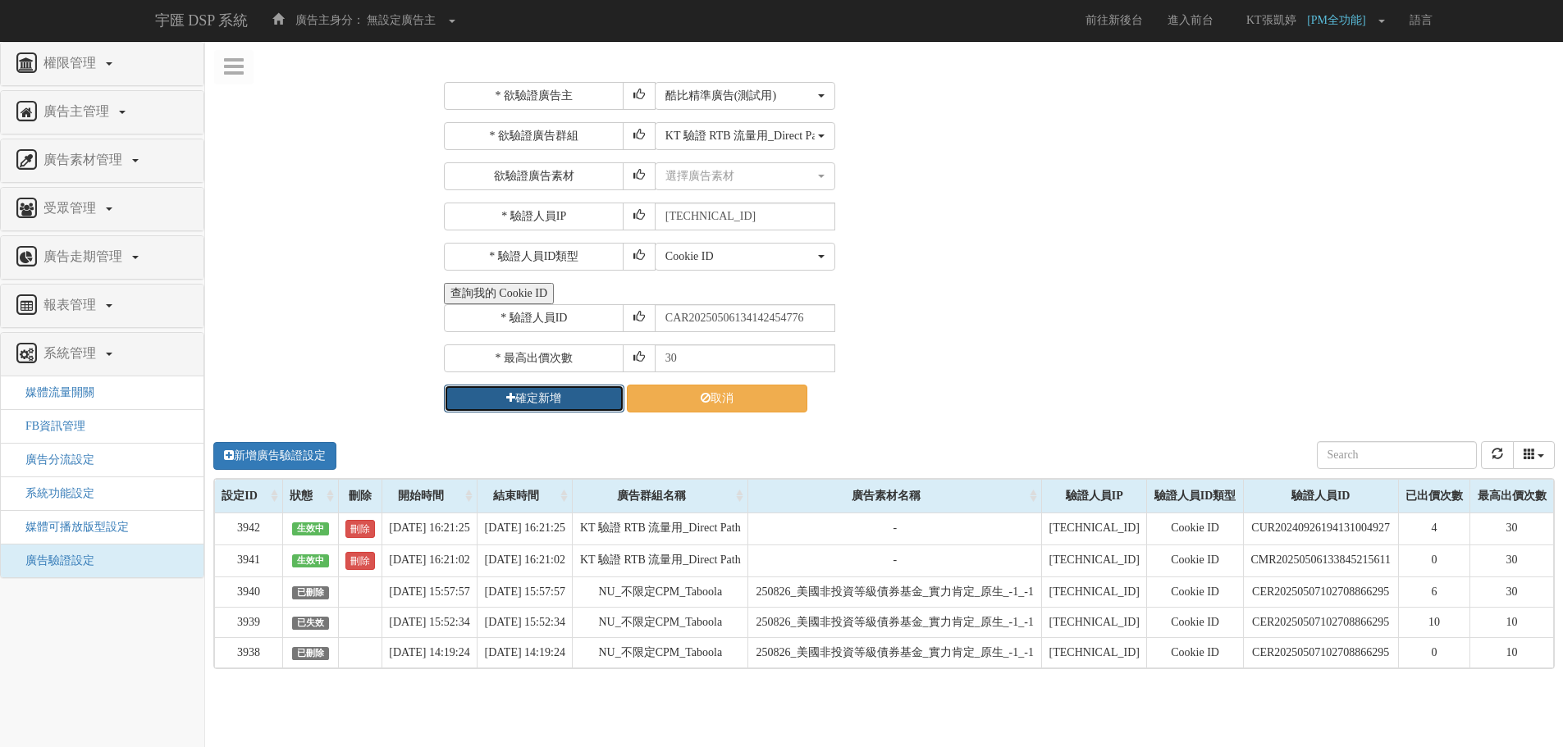
click at [545, 395] on button "確定新增" at bounding box center [534, 399] width 180 height 28
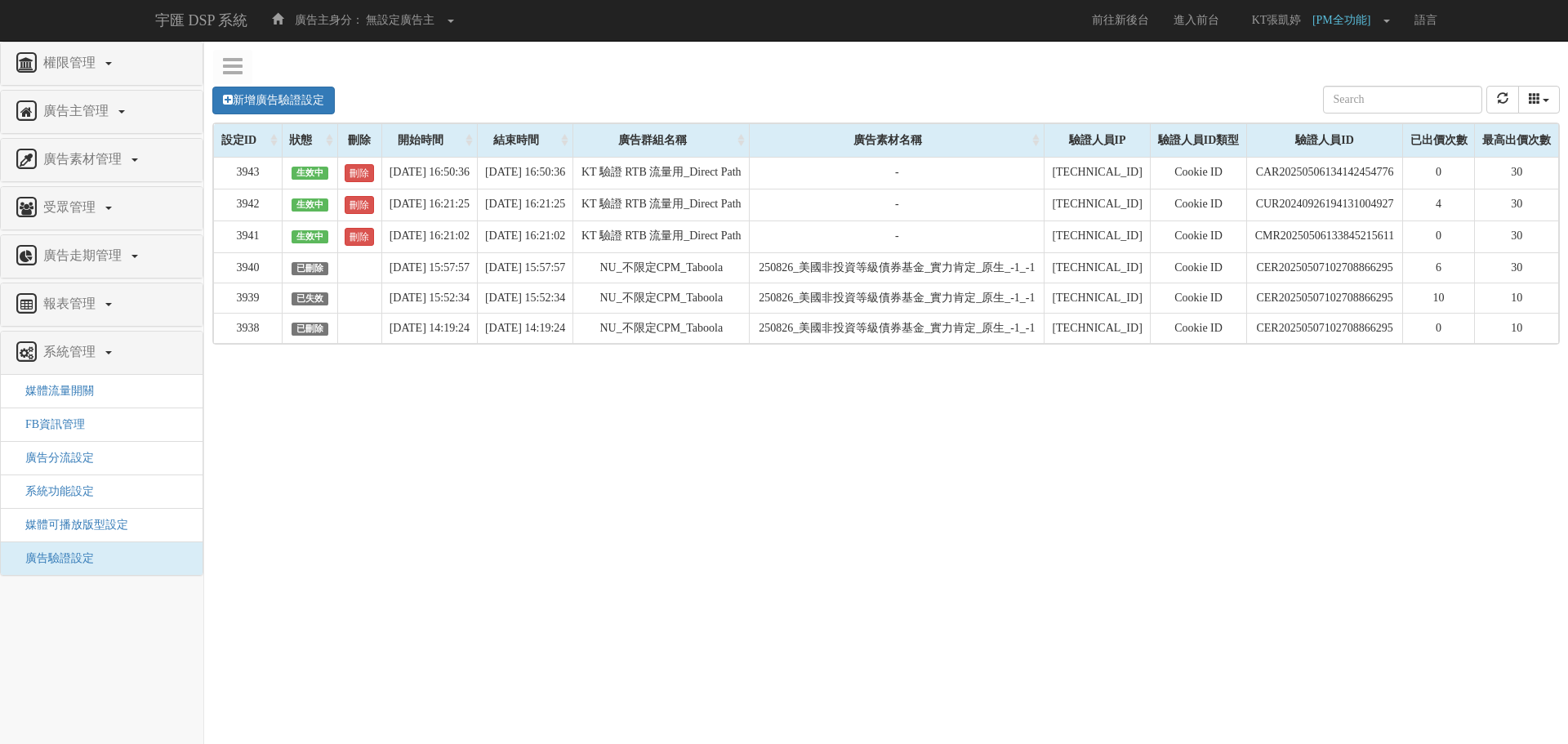
click at [1259, 530] on div "新增廣告驗證設定 設定ID 狀態 刪除 開始時間 結束時間 廣告主ID 廣告主名稱 廣告走期ID 廣告走期名稱 廣告群組ID 廣告群組名稱 廣告素材 廣告素材…" at bounding box center [886, 315] width 1364 height 490
click at [255, 93] on link "新增廣告驗證設定" at bounding box center [273, 101] width 122 height 28
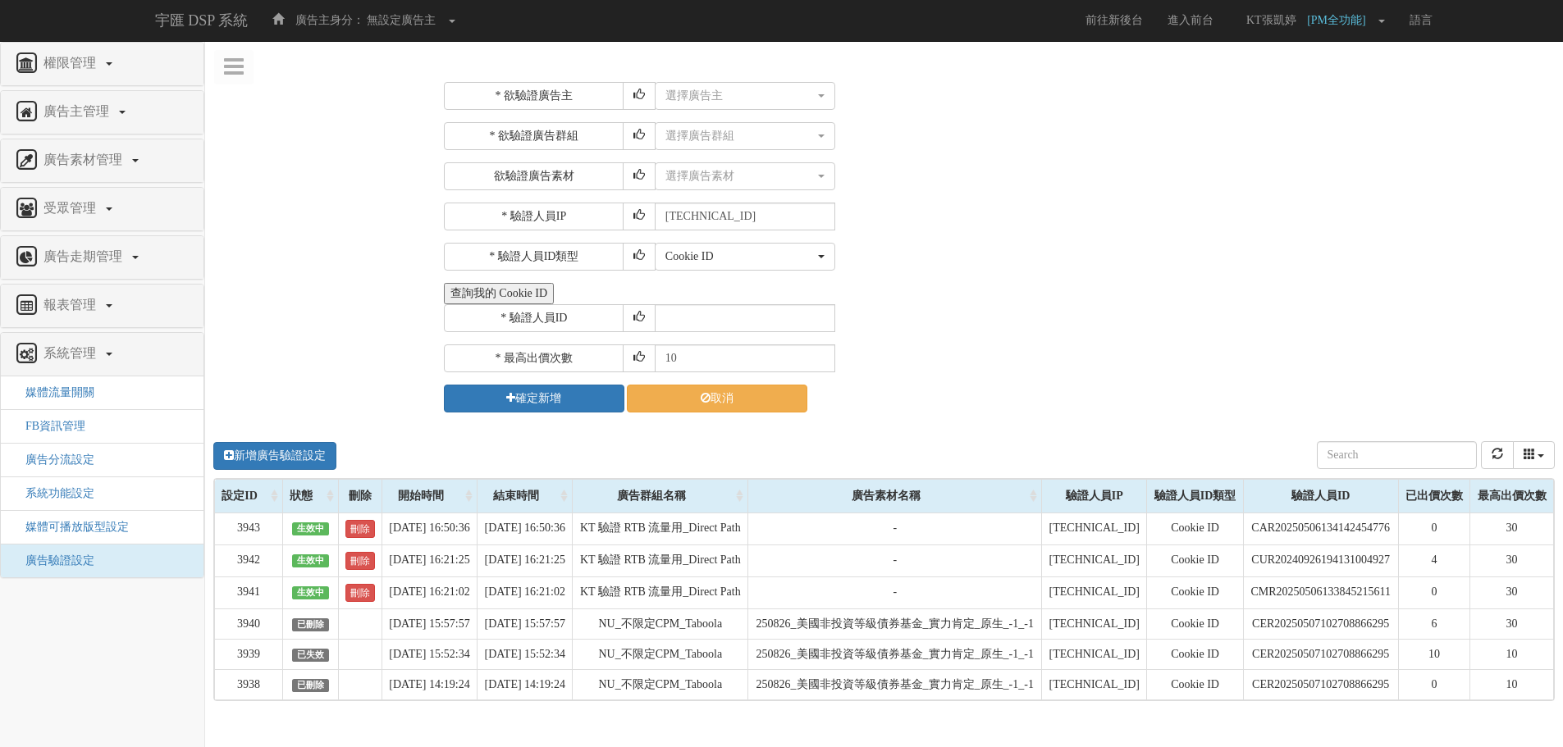
click at [761, 75] on div "* 欲驗證廣告主 選擇廣告主 特力+ 科技紫薇網 Momo 東森EHS Uniqlo EFShop 樂天 屈臣氏Watsons sinyi 信義房屋 S2_B…" at bounding box center [996, 247] width 1131 height 355
click at [760, 91] on div "選擇廣告主" at bounding box center [739, 96] width 149 height 16
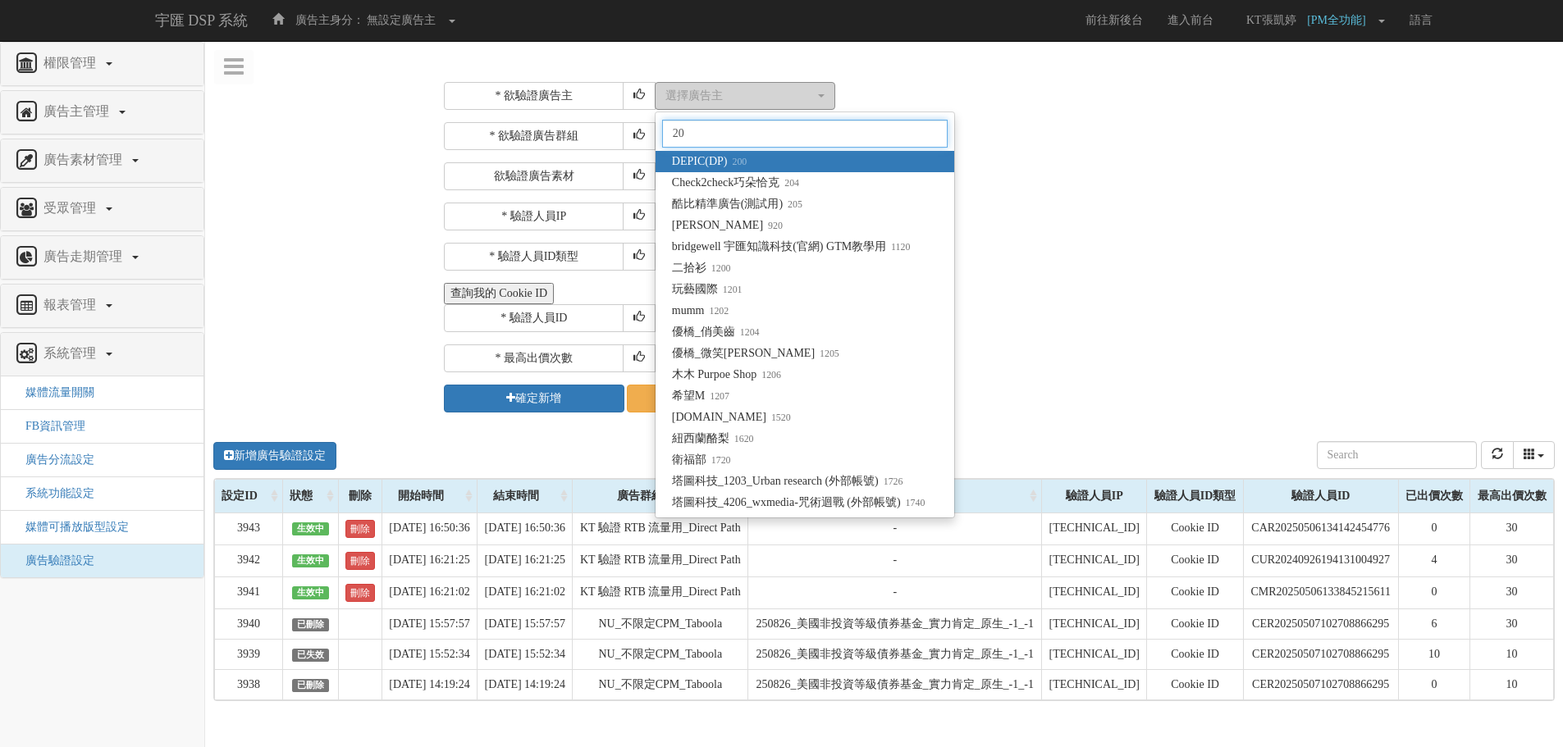
type input "205"
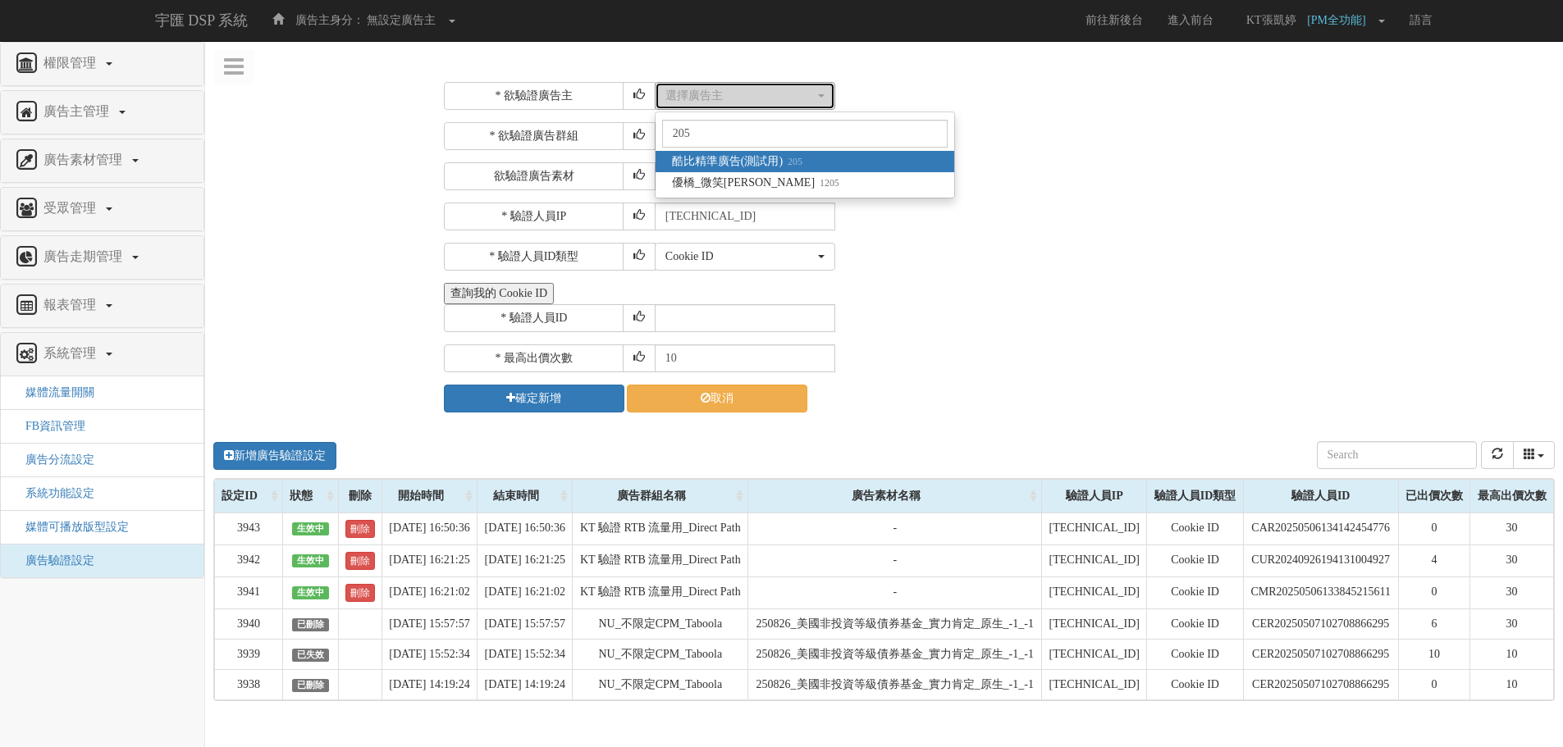
select select "205"
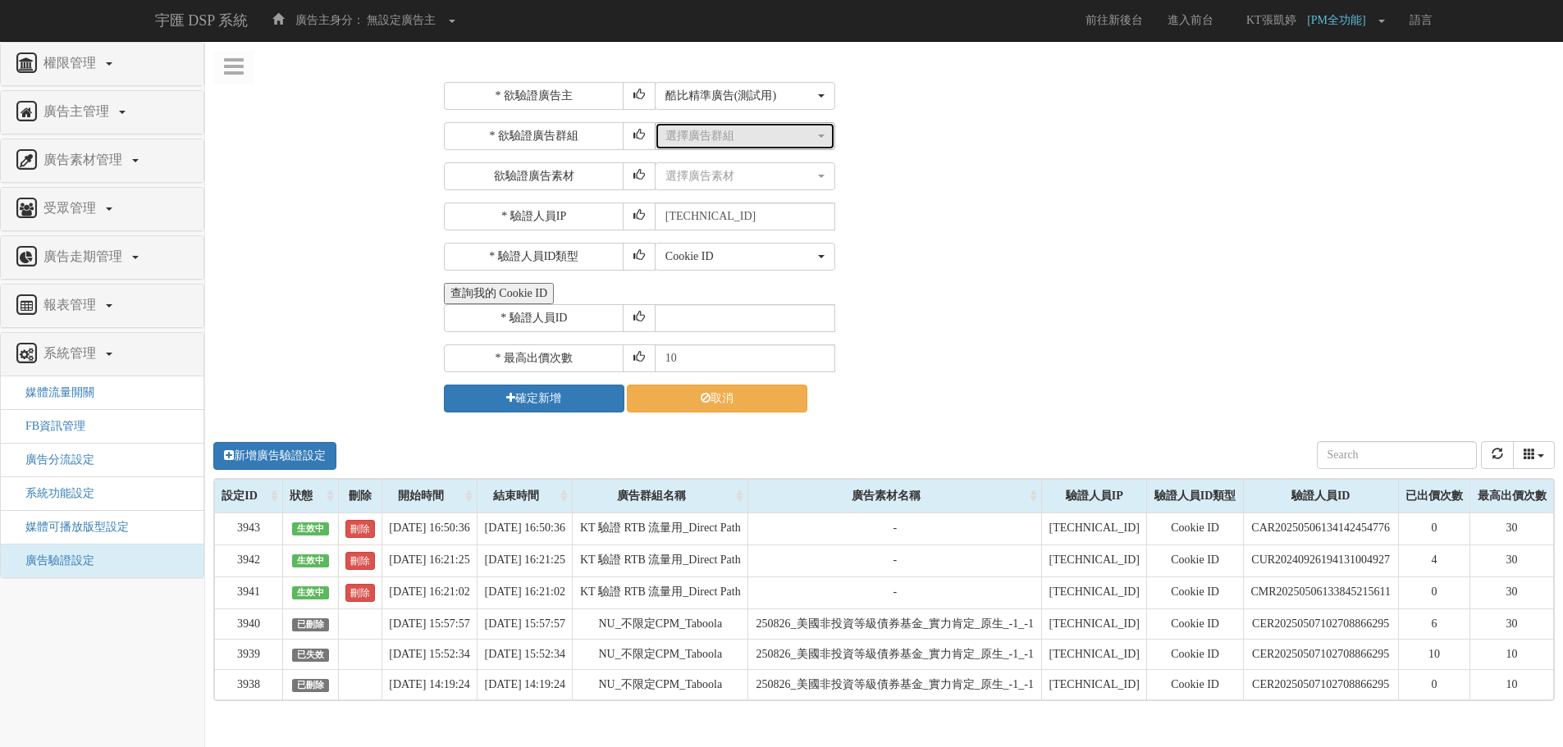
click at [800, 140] on div "選擇廣告群組" at bounding box center [739, 136] width 149 height 16
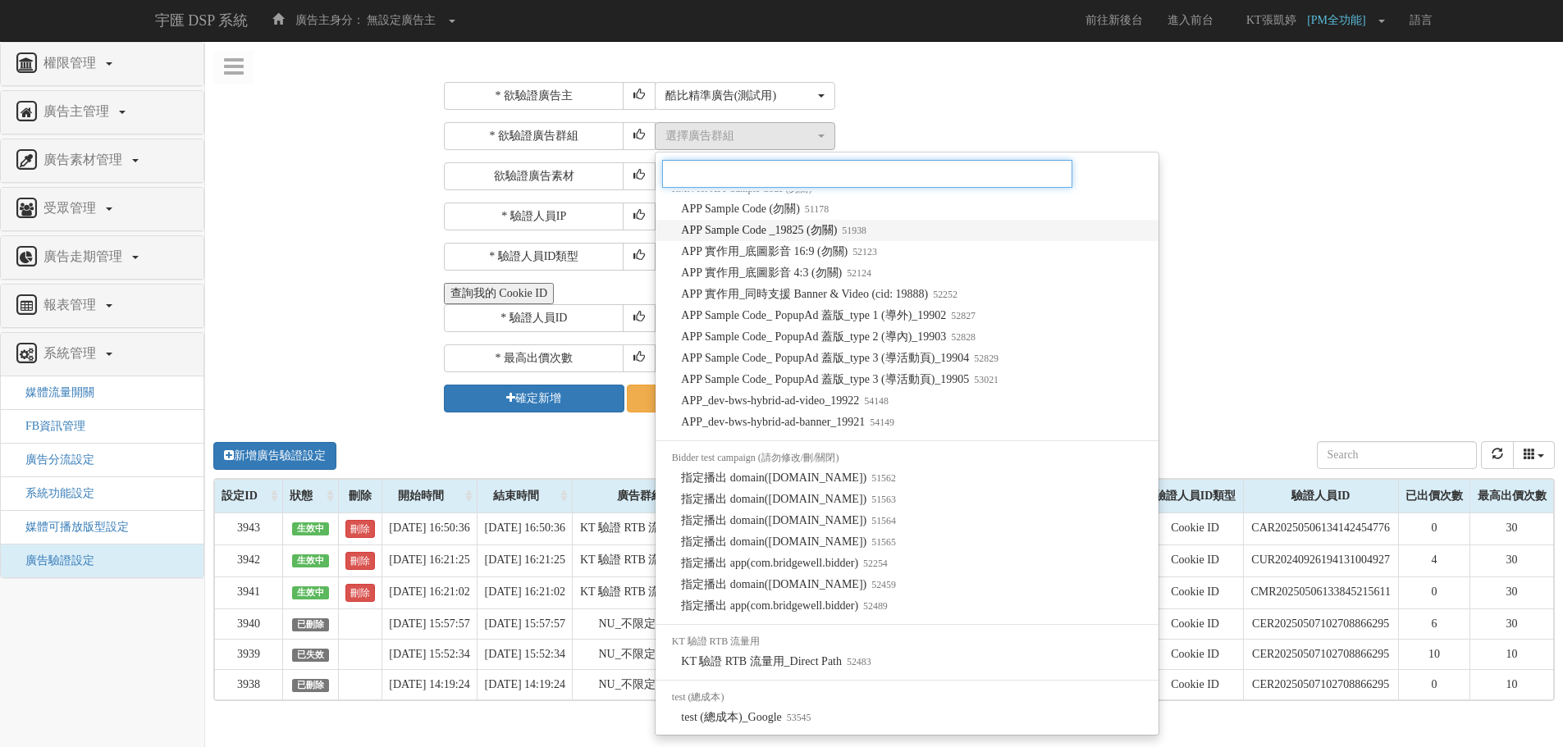
scroll to position [1148, 0]
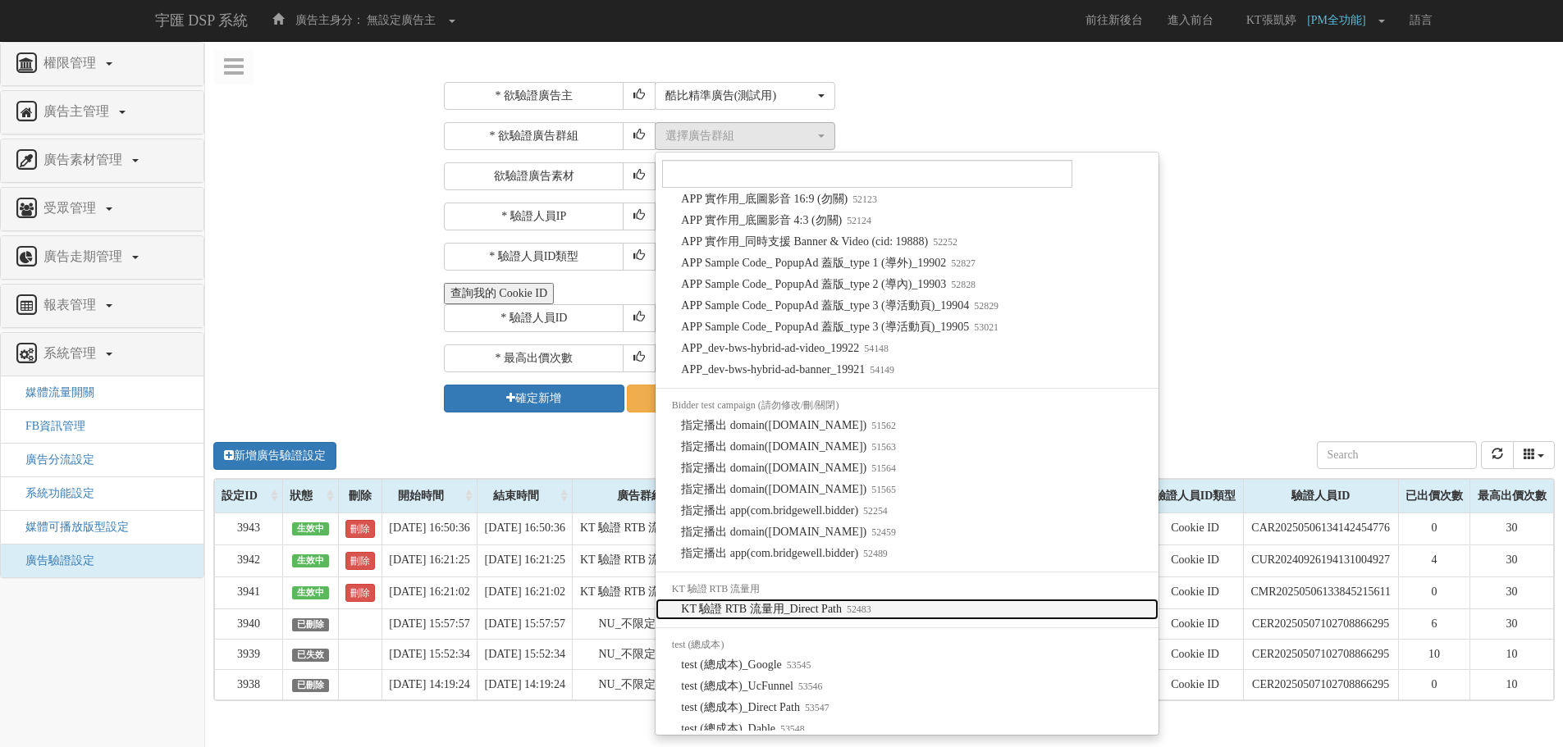
click at [847, 618] on span "KT 驗證 RTB 流量用_Direct Path 52483" at bounding box center [775, 609] width 189 height 16
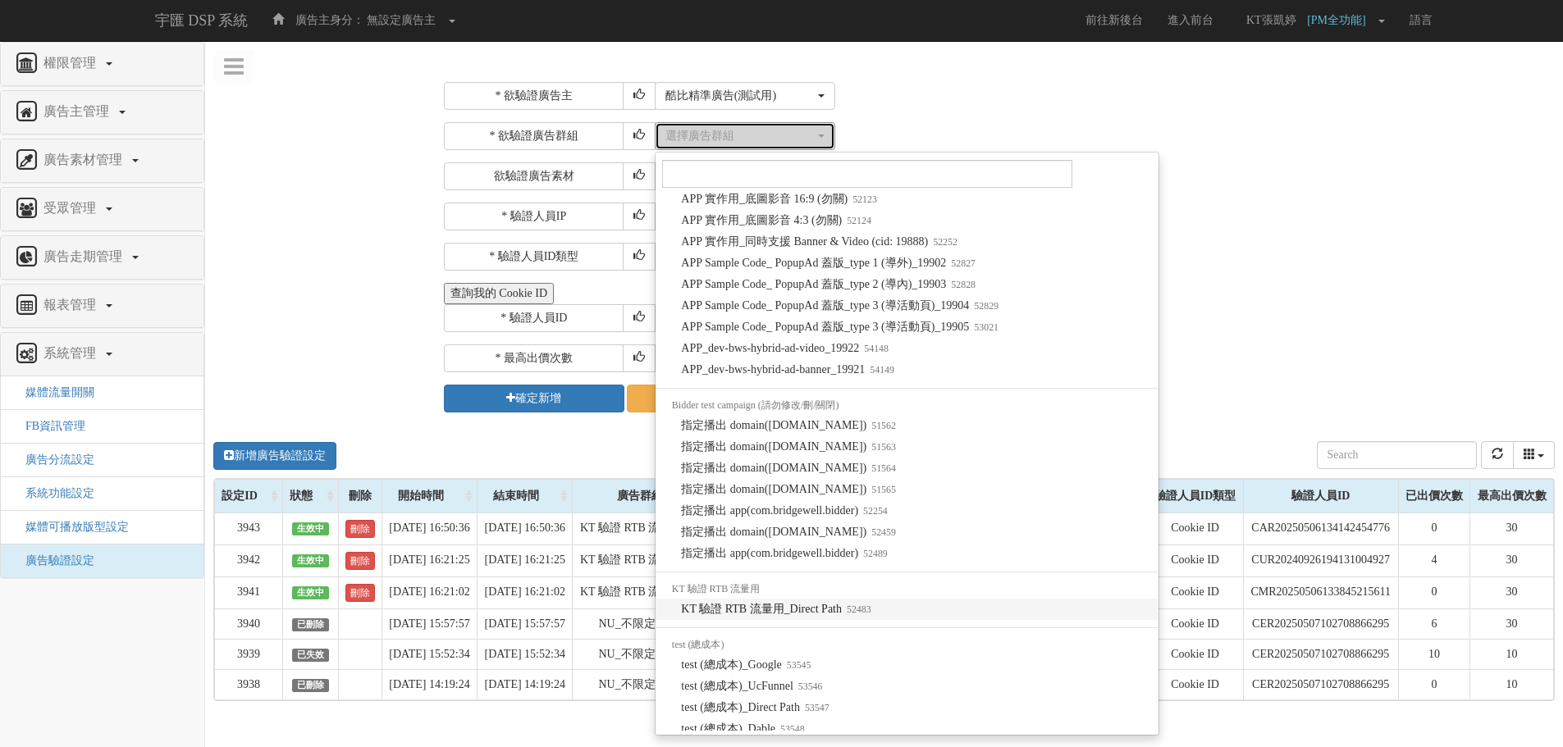
select select "52483"
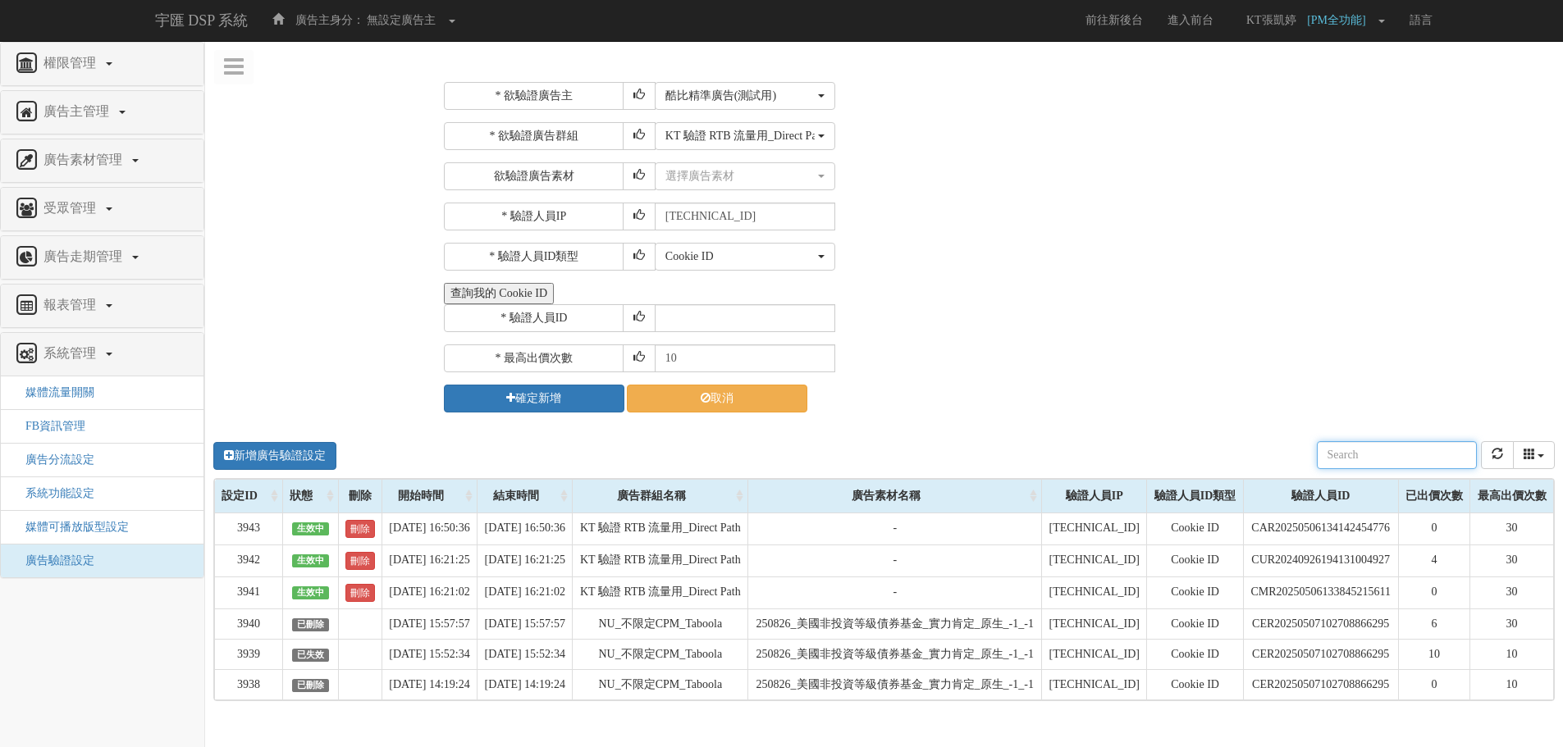
click at [942, 430] on div "新增廣告驗證設定 設定ID 狀態 刪除 開始時間 結束時間 廣告主ID 廣告主名稱 廣告走期ID 廣告走期名稱 廣告群組ID 廣告群組名稱 廣告素材 廣告素材…" at bounding box center [884, 671] width 1358 height 492
click at [710, 326] on input "text" at bounding box center [745, 318] width 180 height 28
paste input "CLR20241014200910163303"
type input "CLR20241014200910163303"
drag, startPoint x: 752, startPoint y: 347, endPoint x: 515, endPoint y: 354, distance: 237.2
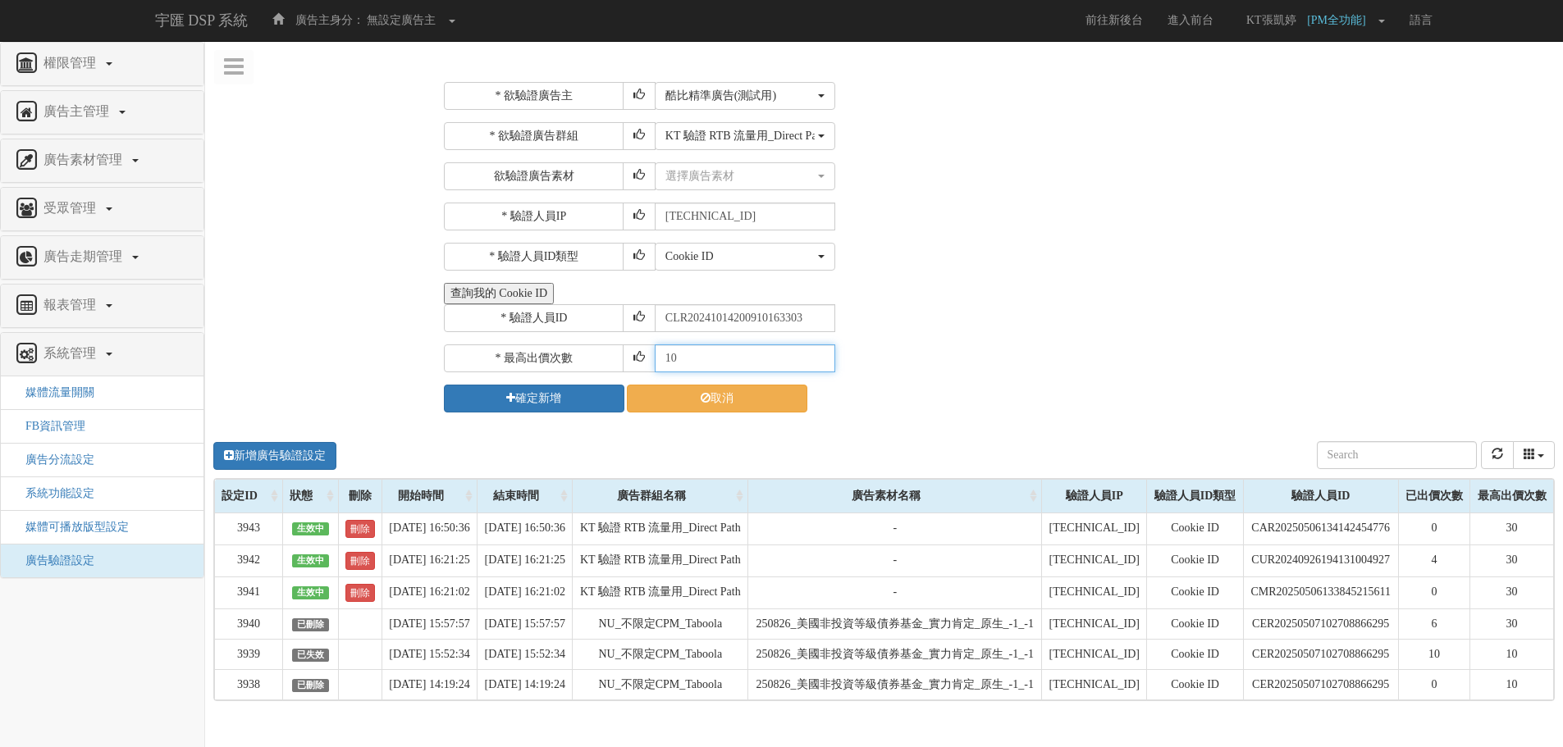
click at [515, 354] on div "* 最高出價次數 10" at bounding box center [997, 359] width 1107 height 28
type input "30"
click at [537, 401] on button "確定新增" at bounding box center [534, 399] width 180 height 28
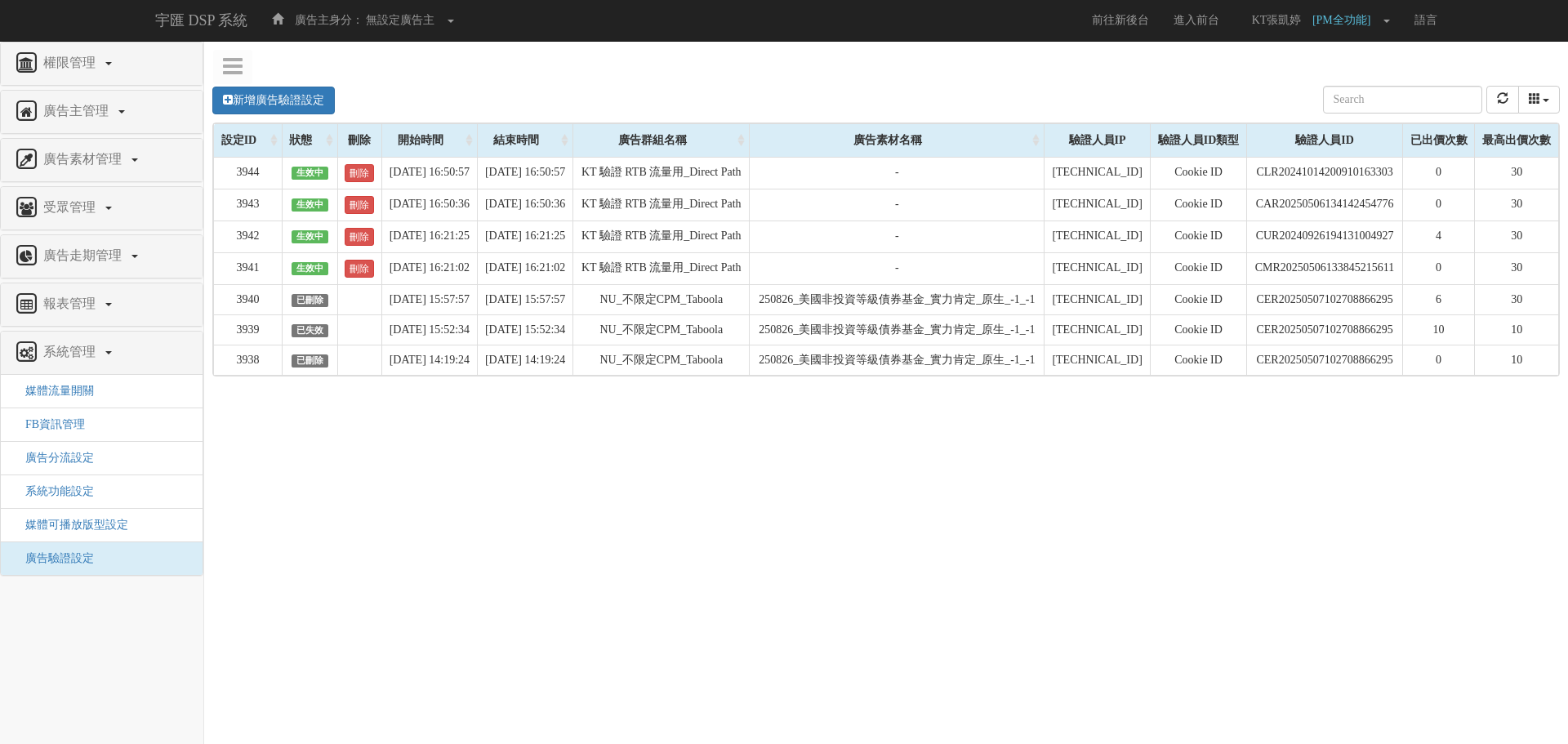
click at [941, 549] on div "新增廣告驗證設定 設定ID 狀態 刪除 開始時間 結束時間 廣告主ID 廣告主名稱 廣告走期ID 廣告走期名稱 廣告群組ID 廣告群組名稱 廣告素材 廣告素材…" at bounding box center [886, 315] width 1364 height 490
click at [254, 94] on link "新增廣告驗證設定" at bounding box center [273, 101] width 122 height 28
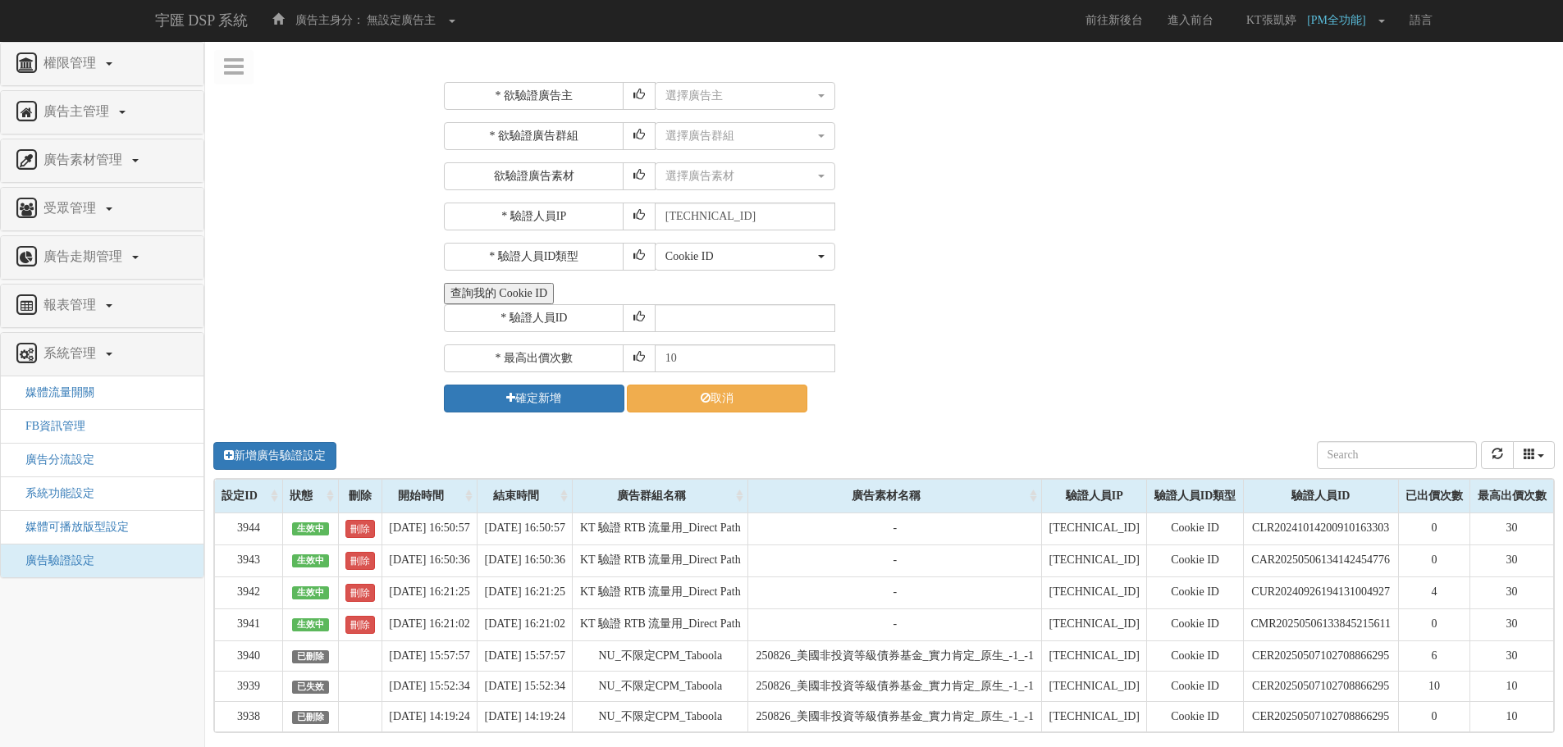
click at [1242, 191] on div "* 欲驗證廣告主 選擇廣告主 特力+ 科技紫薇網 Momo 東森EHS Uniqlo EFShop 樂天 屈臣氏Watsons sinyi 信義房屋 S2_B…" at bounding box center [997, 247] width 1107 height 331
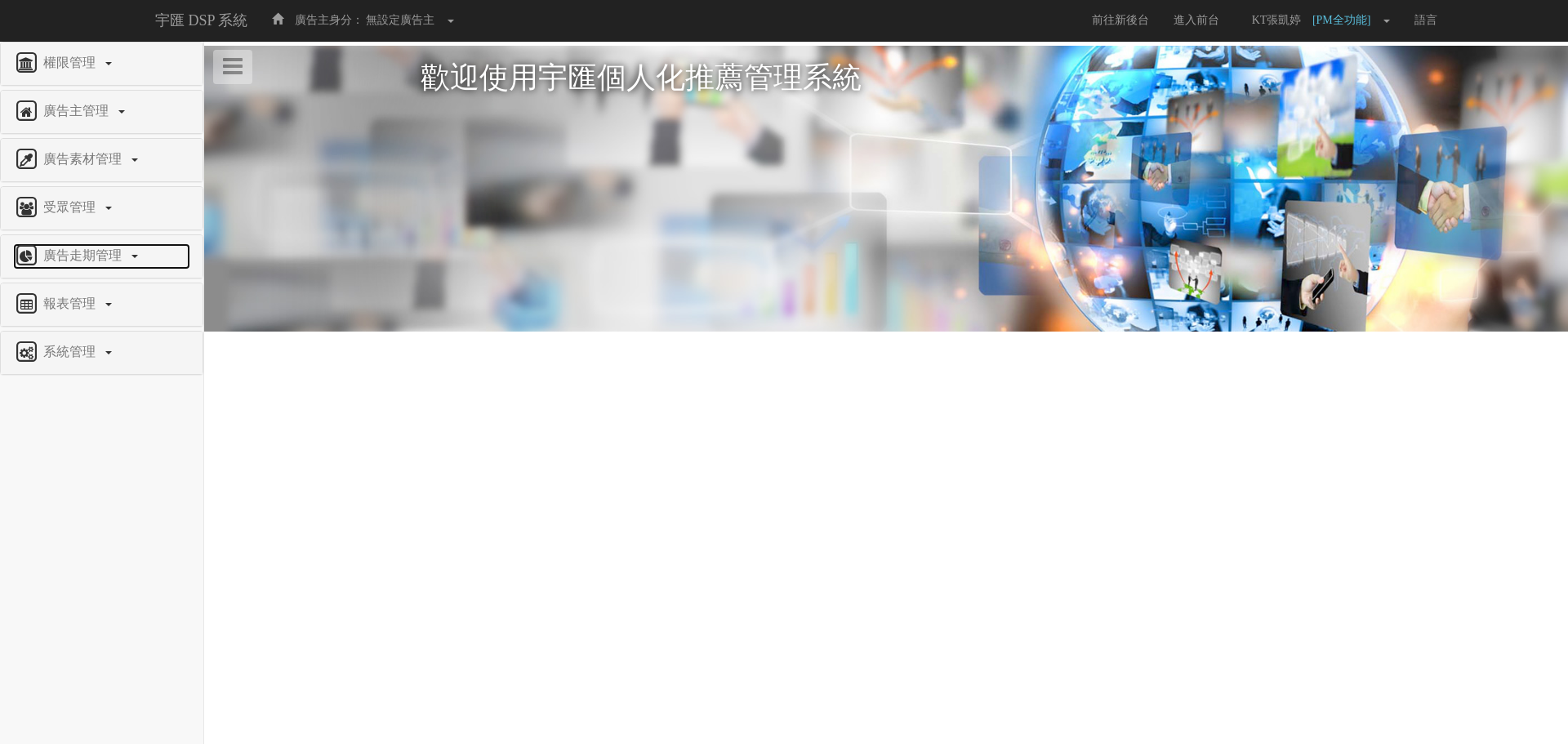
click at [115, 265] on link "廣告走期管理" at bounding box center [102, 256] width 177 height 26
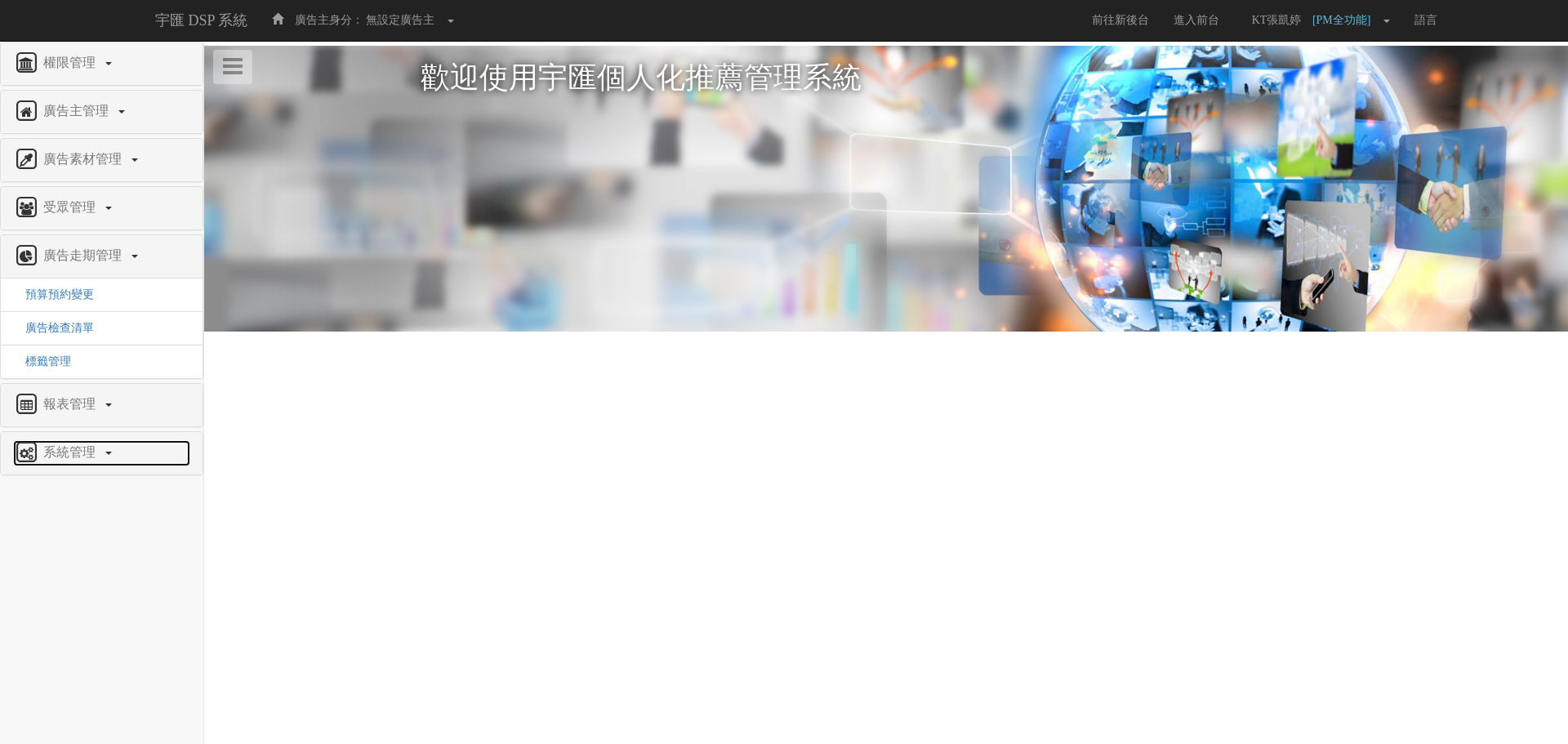
click at [81, 445] on span "系統管理" at bounding box center [71, 452] width 65 height 14
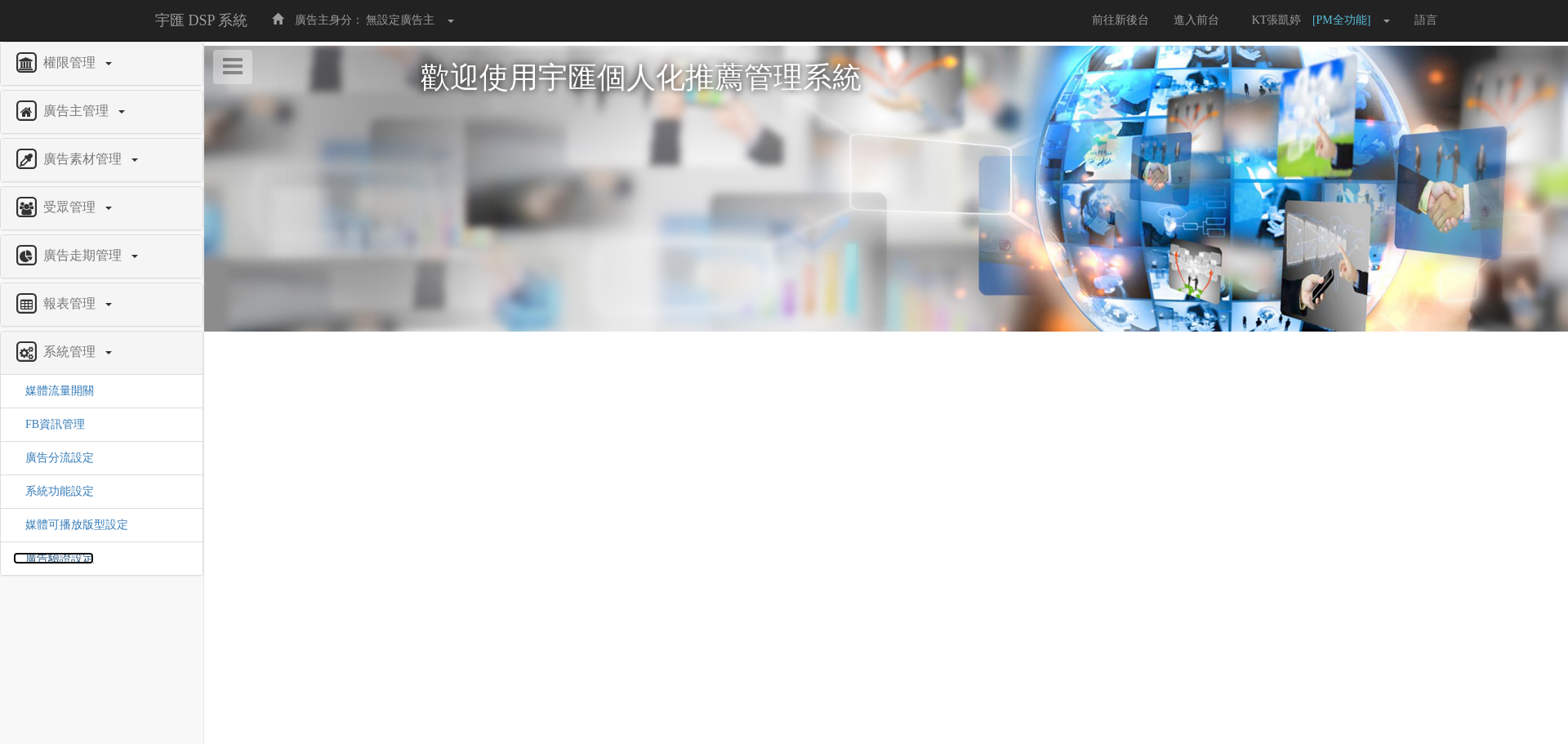
click at [65, 563] on span "廣告驗證設定" at bounding box center [53, 559] width 81 height 12
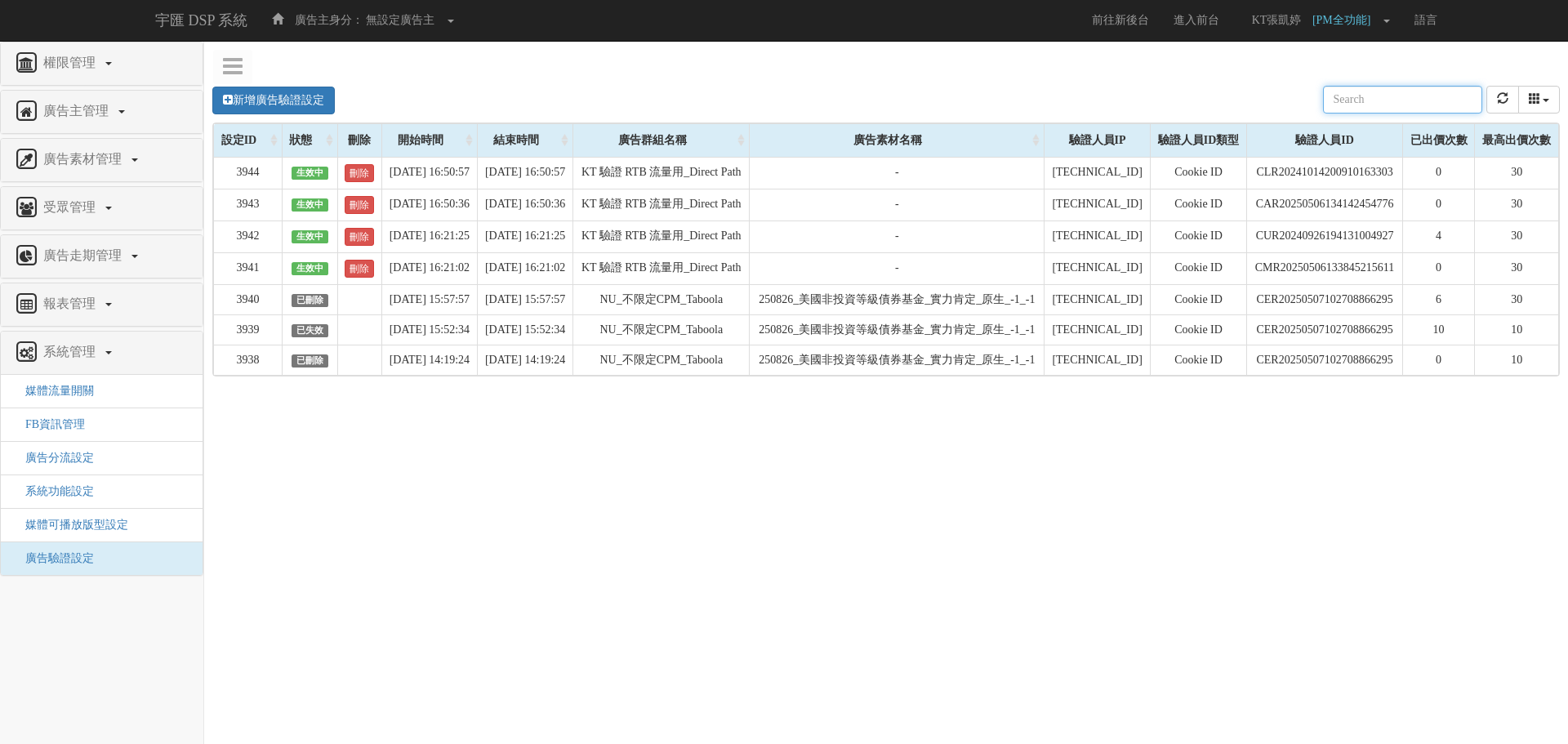
click at [571, 113] on div "新增廣告驗證設定 設定ID 狀態 刪除 開始時間 結束時間 廣告主ID 廣告主名稱 廣告走期ID 廣告走期名稱 廣告群組ID 廣告群組名稱 廣告素材 廣告素材…" at bounding box center [885, 100] width 1347 height 45
